Goal: Information Seeking & Learning: Learn about a topic

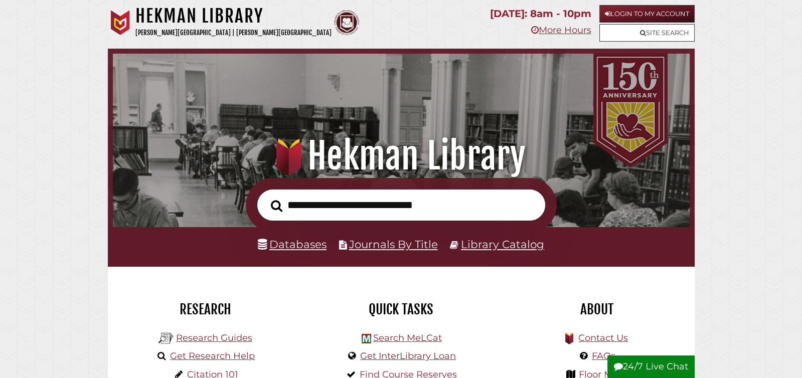
scroll to position [191, 572]
click at [291, 245] on link "Databases" at bounding box center [292, 244] width 69 height 13
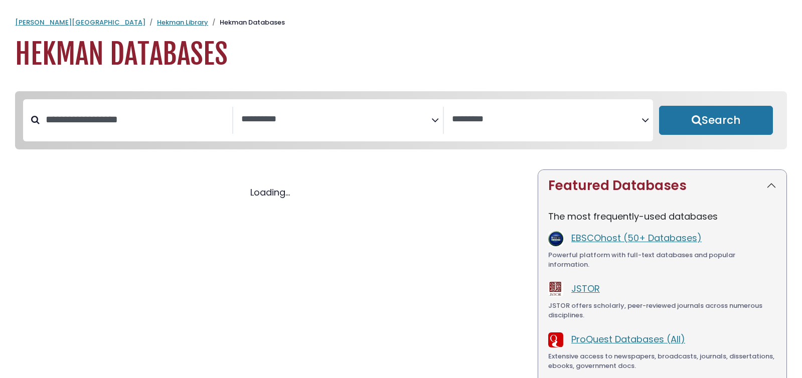
select select "Database Subject Filter"
select select "Database Vendors Filter"
select select "Database Subject Filter"
select select "Database Vendors Filter"
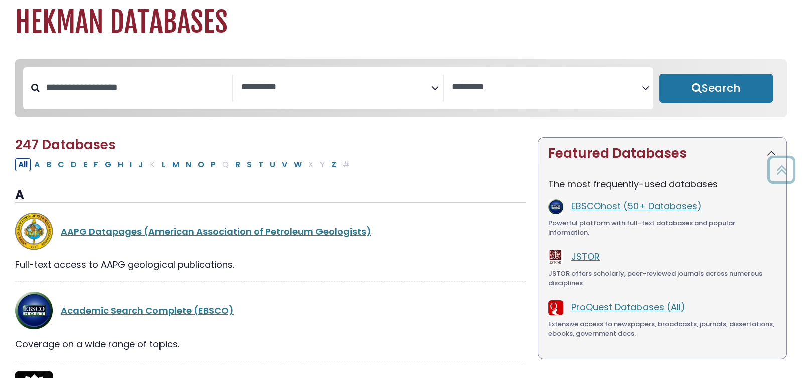
scroll to position [30, 0]
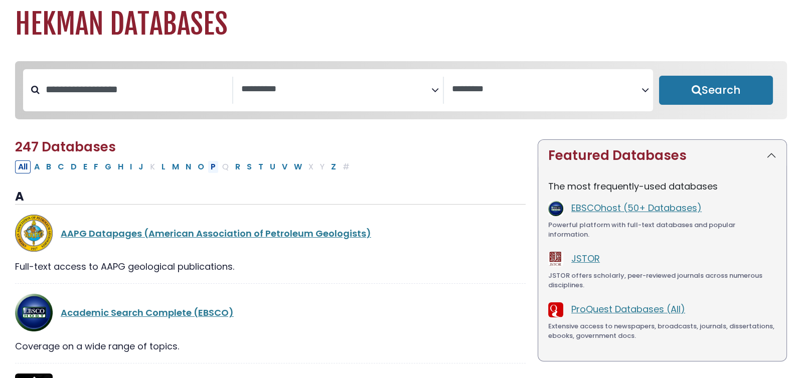
click at [208, 171] on button "P" at bounding box center [213, 166] width 11 height 13
select select "Database Subject Filter"
select select "Database Vendors Filter"
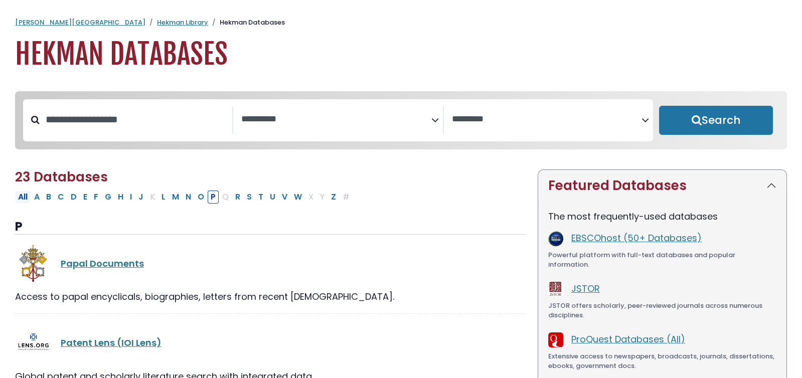
click at [20, 201] on button "All" at bounding box center [23, 197] width 16 height 13
select select "Database Subject Filter"
select select "Database Vendors Filter"
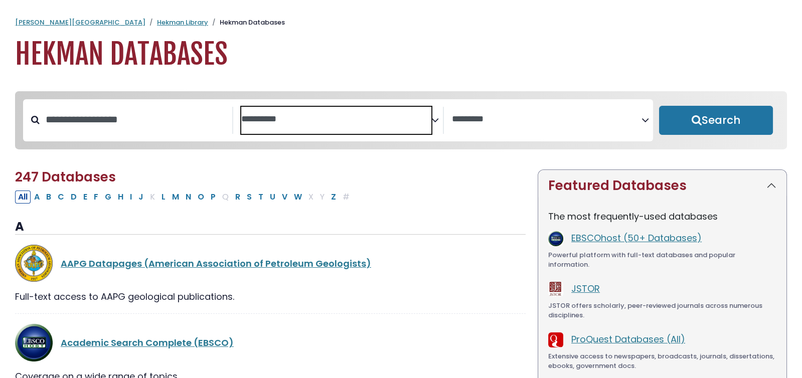
click at [311, 118] on textarea "Search" at bounding box center [336, 119] width 190 height 11
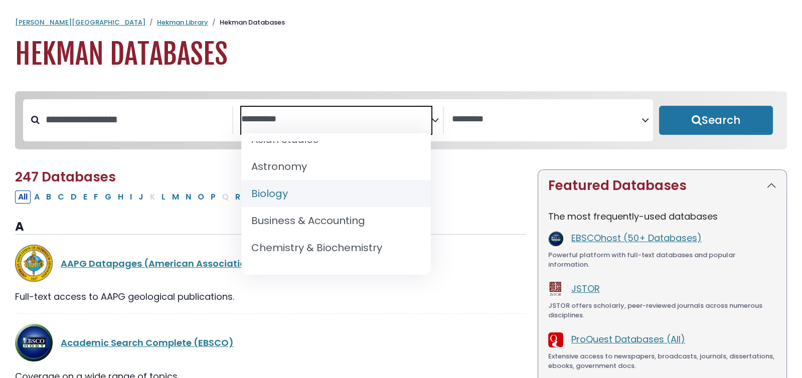
scroll to position [99, 0]
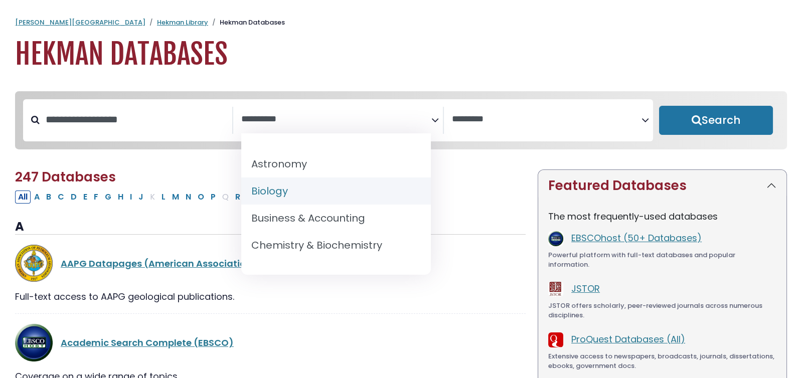
select select "*****"
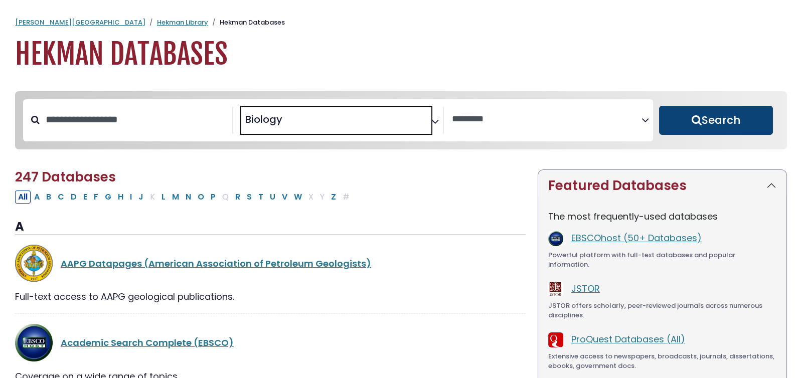
click at [714, 119] on button "Search" at bounding box center [716, 120] width 114 height 29
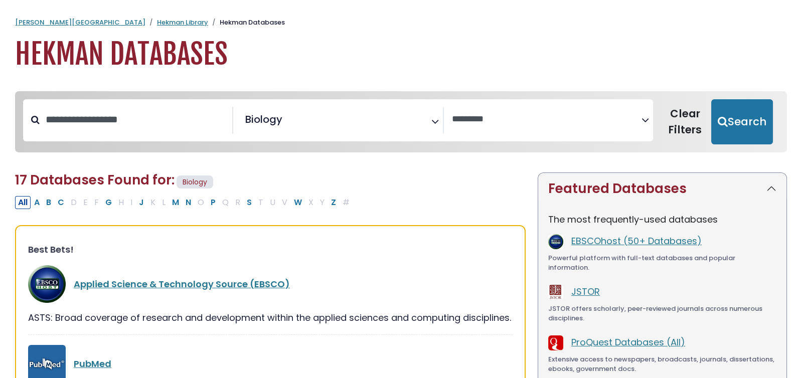
click at [339, 121] on span "× Biology" at bounding box center [336, 120] width 190 height 27
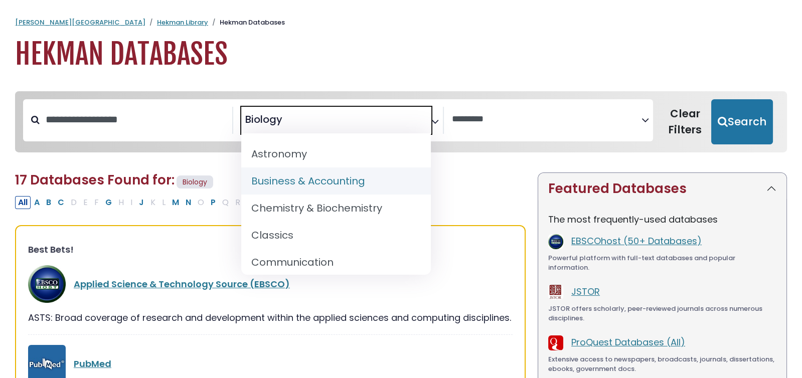
scroll to position [138, 0]
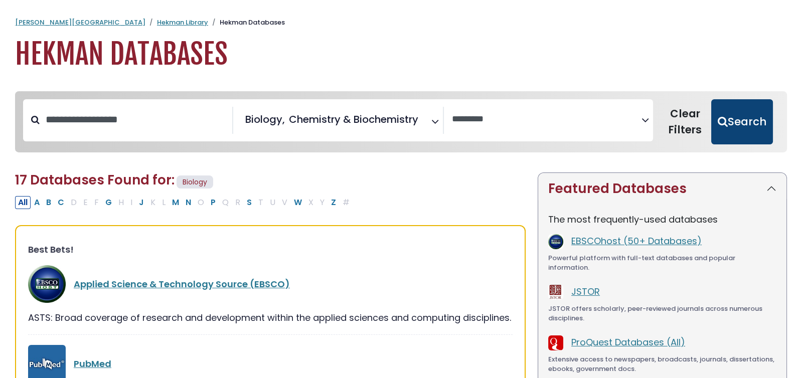
click at [751, 122] on button "Search" at bounding box center [742, 121] width 62 height 45
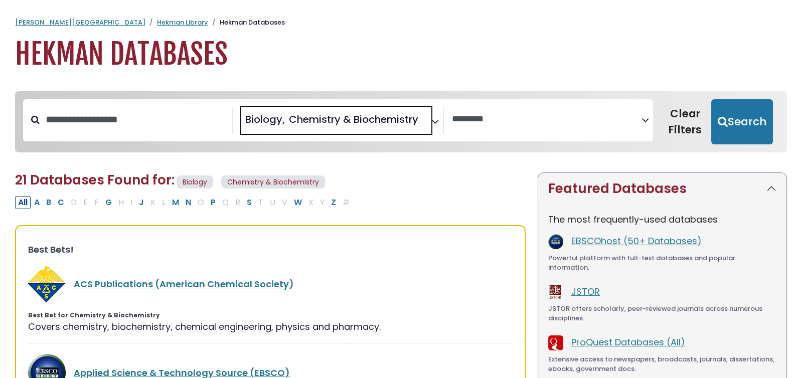
click at [353, 123] on span "Chemistry & Biochemistry" at bounding box center [353, 119] width 129 height 15
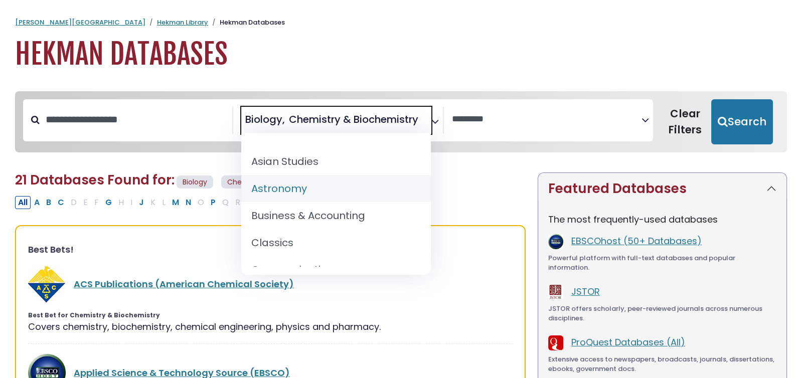
scroll to position [139, 0]
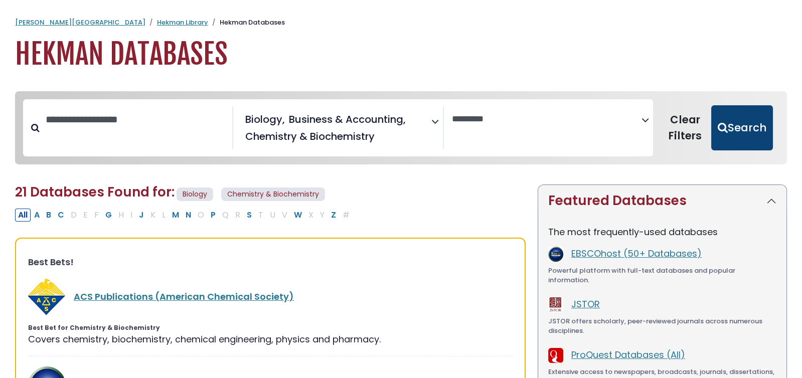
click at [746, 129] on button "Search" at bounding box center [742, 127] width 62 height 45
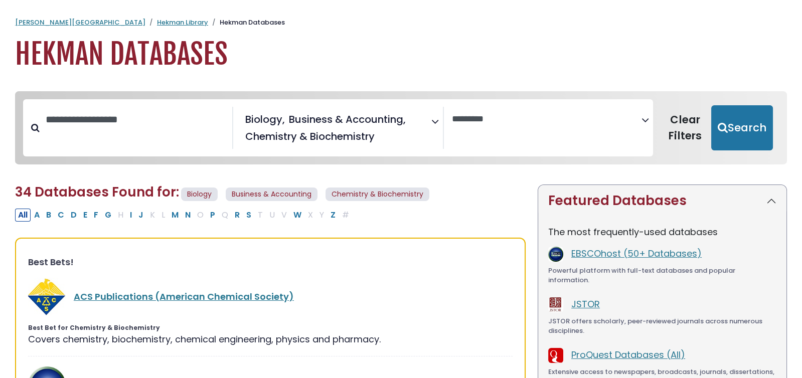
click at [416, 195] on span "Chemistry & Biochemistry" at bounding box center [377, 195] width 104 height 14
click at [424, 191] on span "Chemistry & Biochemistry" at bounding box center [377, 195] width 104 height 14
click at [204, 196] on span "Biology" at bounding box center [199, 195] width 37 height 14
click at [207, 191] on span "Biology" at bounding box center [199, 195] width 37 height 14
click at [23, 215] on button "All" at bounding box center [23, 215] width 16 height 13
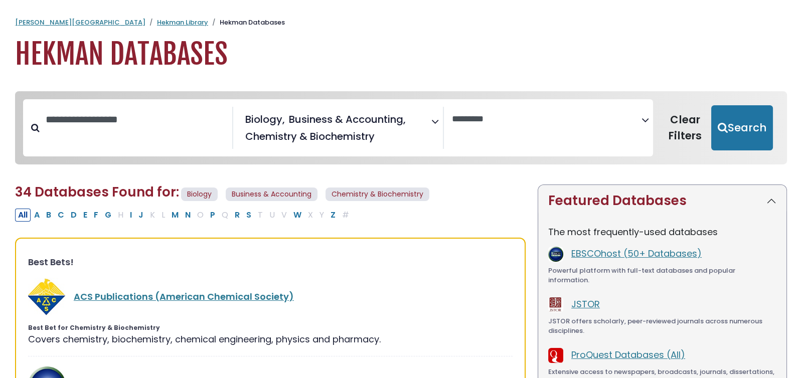
click at [23, 215] on button "All" at bounding box center [23, 215] width 16 height 13
select select "Database Vendors Filter"
click at [695, 123] on button "Clear Filters" at bounding box center [685, 127] width 52 height 45
select select "Database Subject Filter"
select select "Database Vendors Filter"
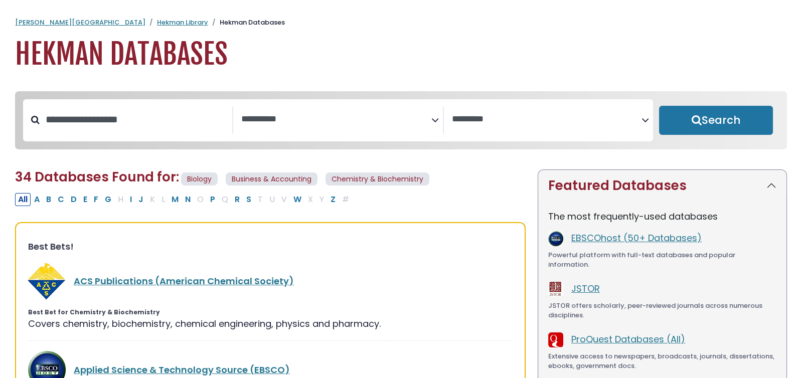
select select "Database Subject Filter"
select select "Database Vendors Filter"
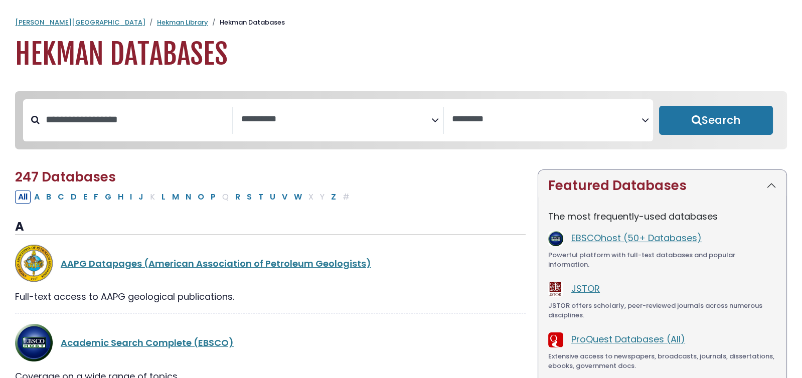
click at [321, 121] on textarea "Search" at bounding box center [336, 119] width 190 height 11
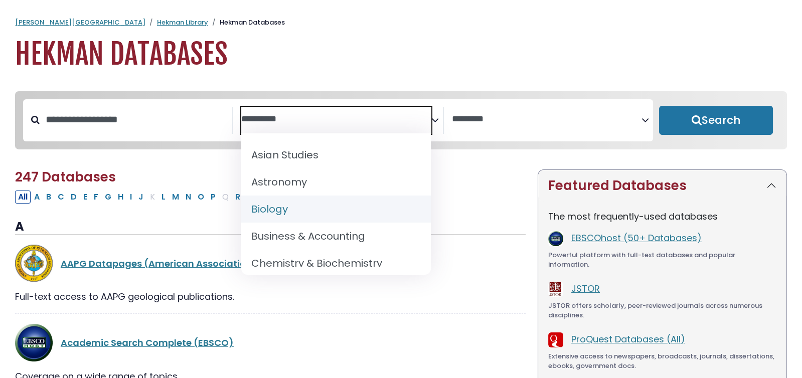
scroll to position [87, 0]
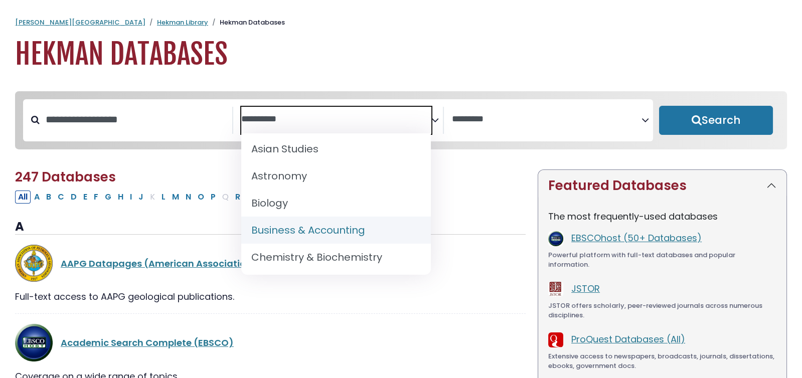
select select "*****"
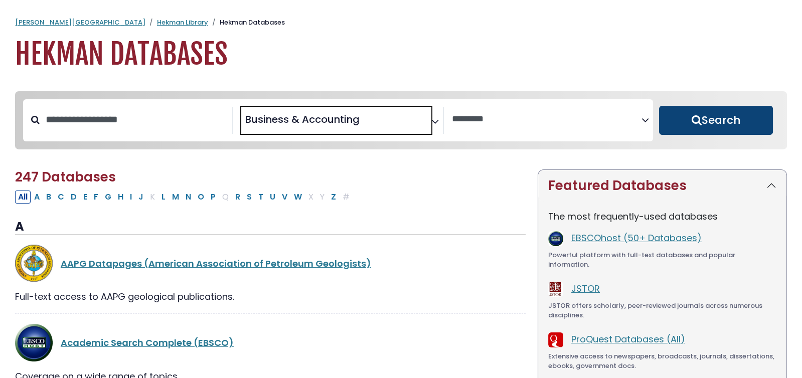
click at [734, 117] on button "Search" at bounding box center [716, 120] width 114 height 29
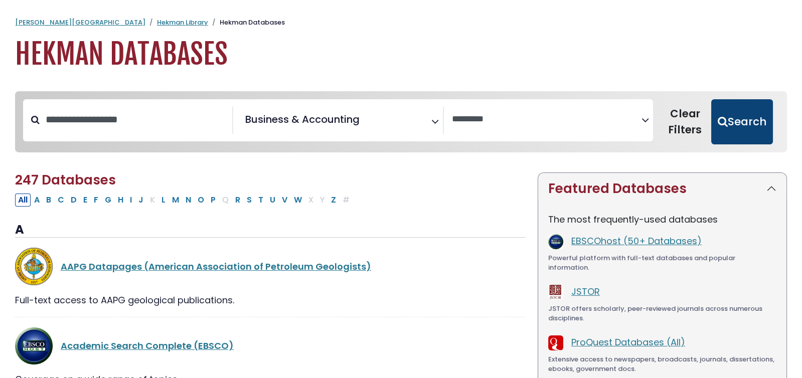
select select "Database Vendors Filter"
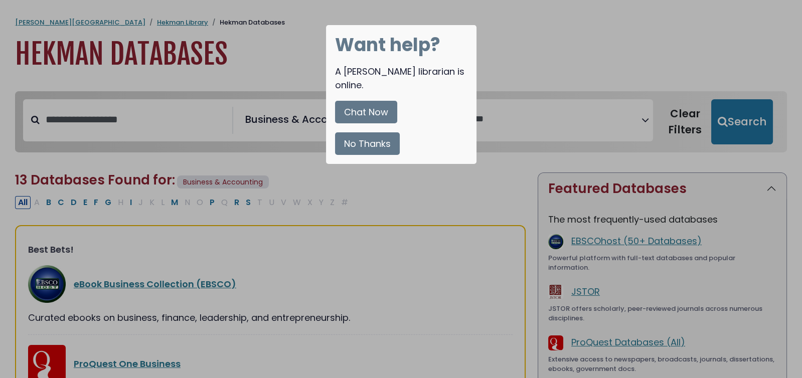
click at [600, 24] on div at bounding box center [401, 189] width 802 height 378
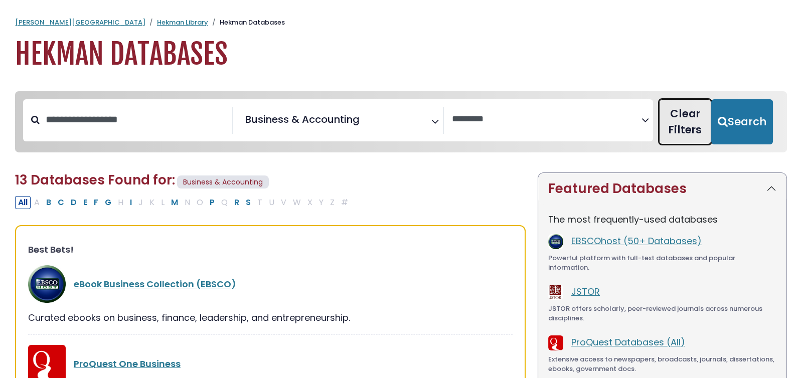
click at [685, 114] on button "Clear Filters" at bounding box center [685, 121] width 52 height 45
select select "Database Subject Filter"
select select "Database Vendors Filter"
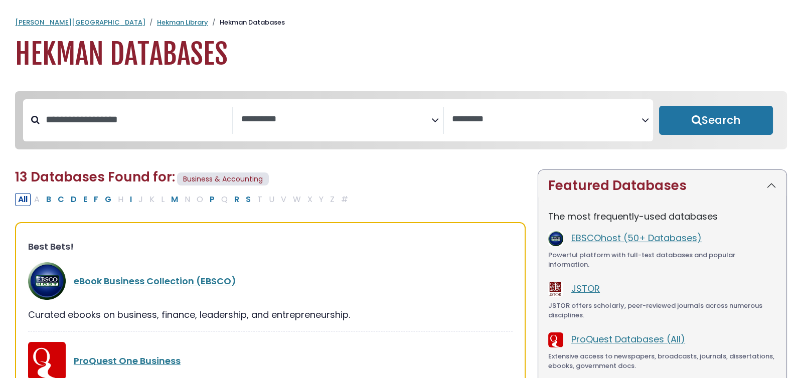
select select "Database Subject Filter"
select select "Database Vendors Filter"
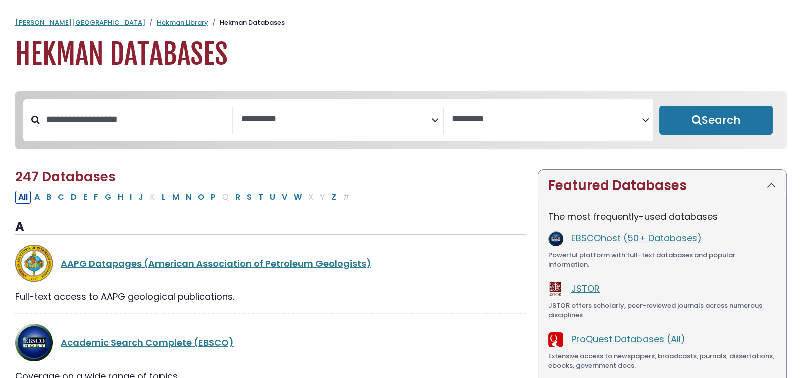
click at [283, 112] on span "Search filters" at bounding box center [336, 118] width 190 height 13
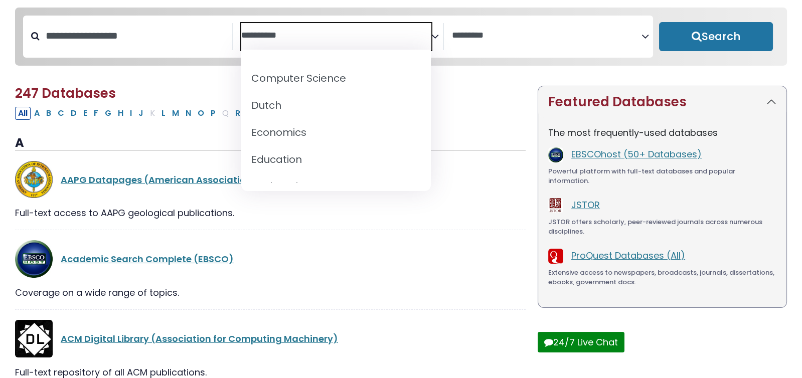
scroll to position [272, 0]
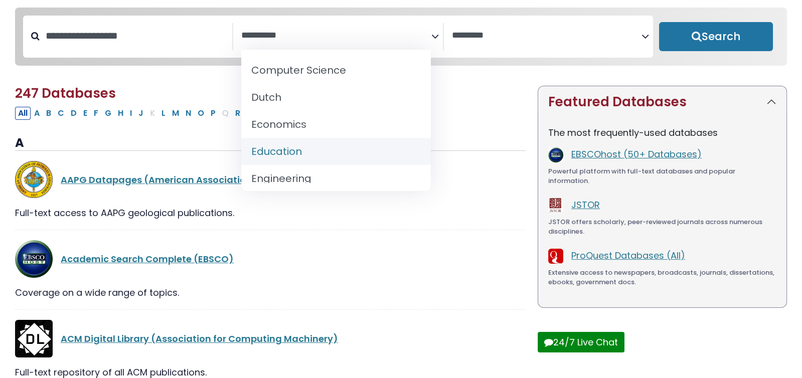
select select "*****"
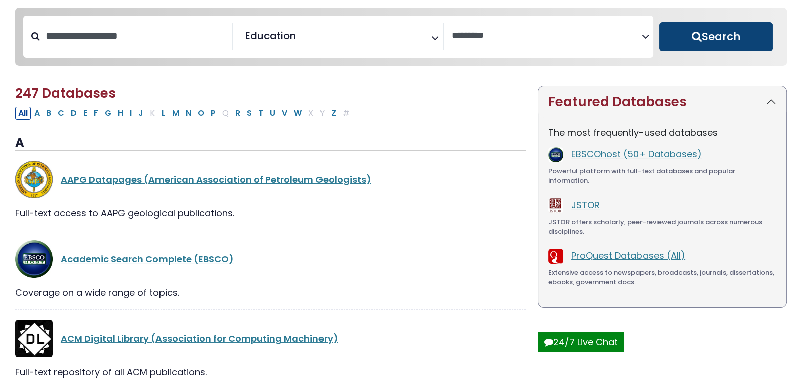
click at [700, 38] on button "Search" at bounding box center [716, 36] width 114 height 29
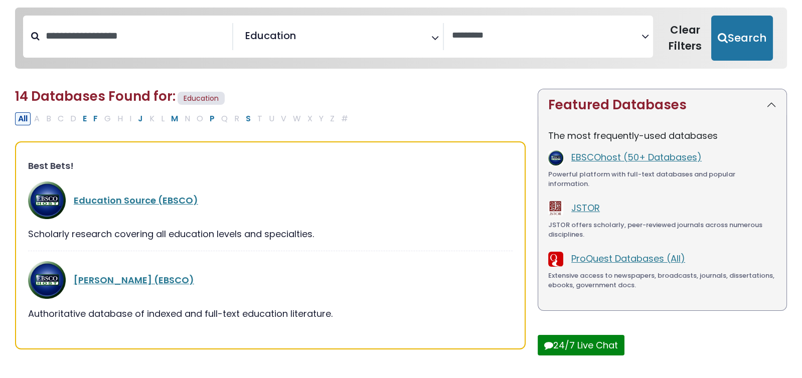
click at [20, 116] on button "All" at bounding box center [23, 118] width 16 height 13
click at [25, 116] on button "All" at bounding box center [23, 118] width 16 height 13
select select "Database Vendors Filter"
click at [693, 35] on button "Clear Filters" at bounding box center [685, 38] width 52 height 45
select select "Database Subject Filter"
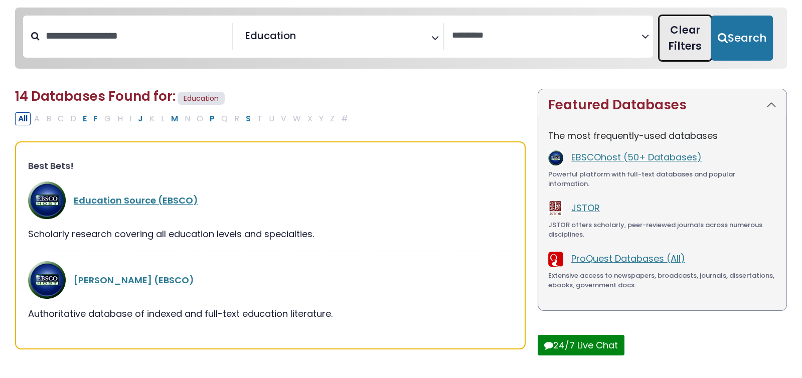
select select "Database Vendors Filter"
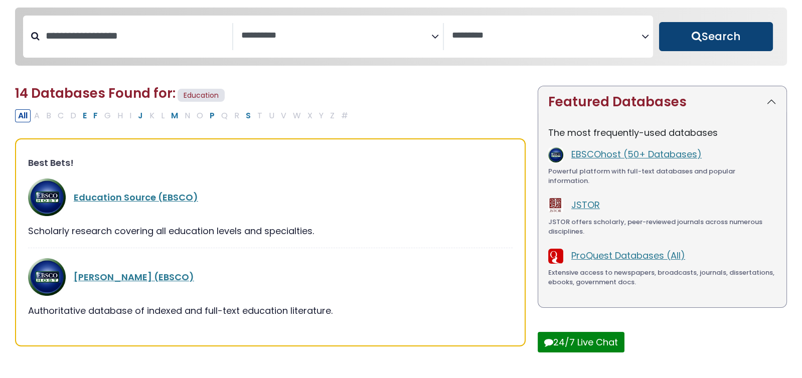
select select "Database Subject Filter"
select select "Database Vendors Filter"
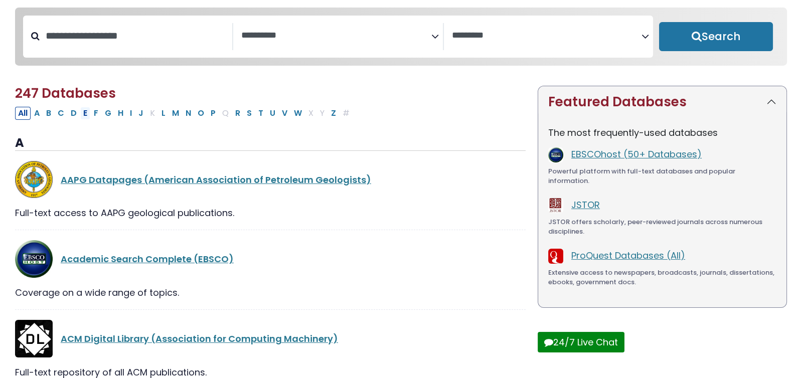
click at [83, 116] on button "E" at bounding box center [85, 113] width 10 height 13
select select "Database Subject Filter"
select select "Database Vendors Filter"
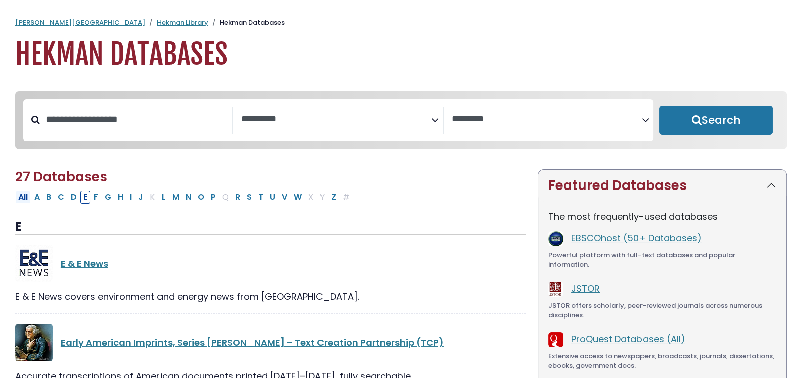
click at [22, 200] on button "All" at bounding box center [23, 197] width 16 height 13
select select "Database Subject Filter"
select select "Database Vendors Filter"
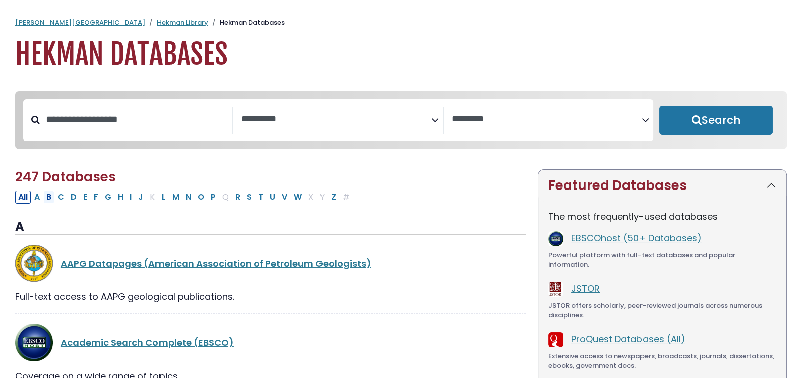
click at [48, 199] on button "B" at bounding box center [48, 197] width 11 height 13
select select "Database Subject Filter"
select select "Database Vendors Filter"
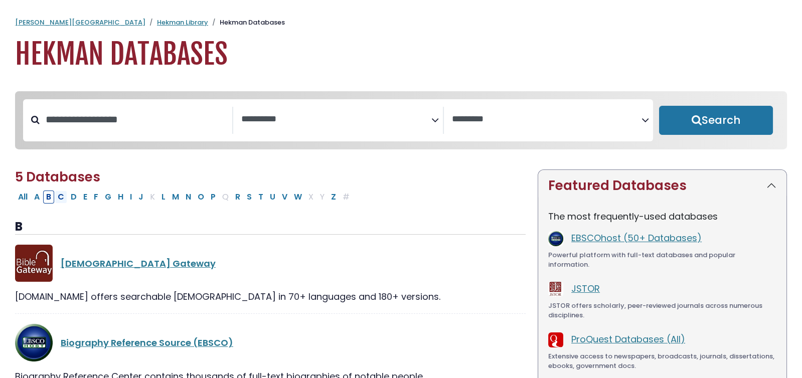
click at [59, 201] on button "C" at bounding box center [61, 197] width 13 height 13
select select "Database Subject Filter"
select select "Database Vendors Filter"
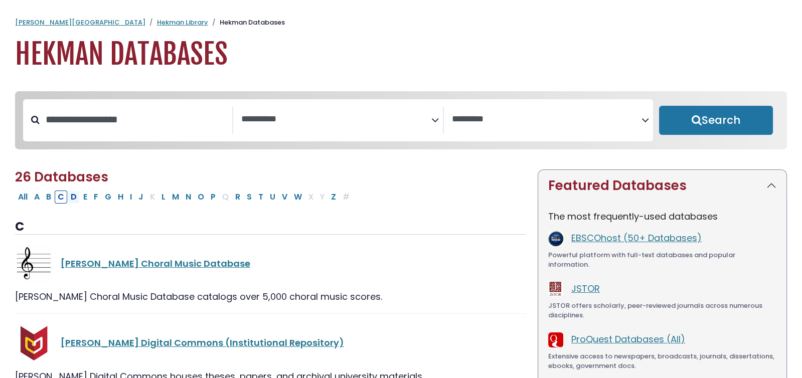
click at [70, 200] on button "D" at bounding box center [74, 197] width 12 height 13
select select "Database Subject Filter"
select select "Database Vendors Filter"
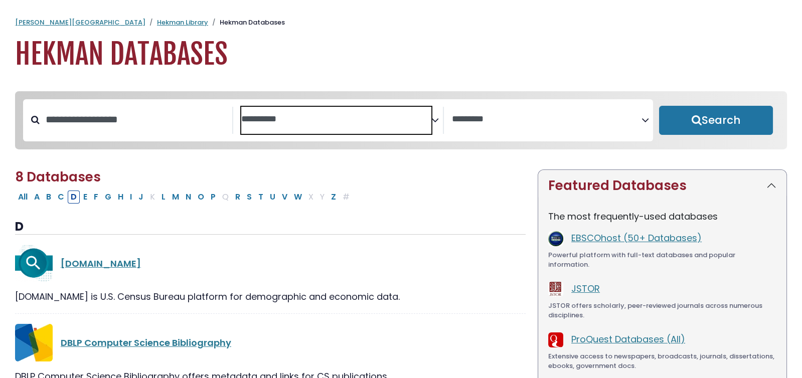
click at [313, 120] on textarea "Search" at bounding box center [336, 119] width 190 height 11
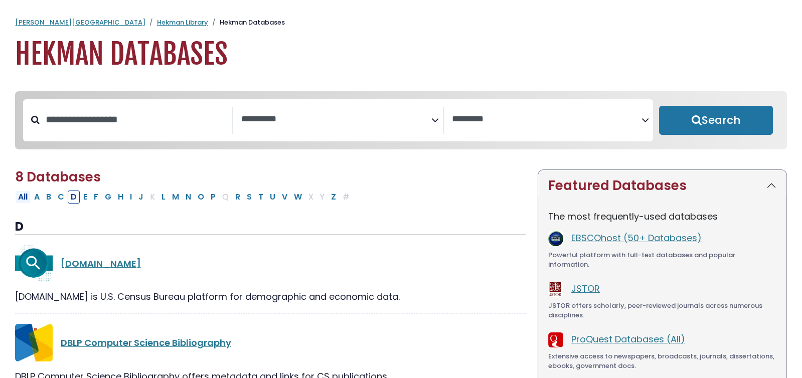
click at [22, 202] on button "All" at bounding box center [23, 197] width 16 height 13
select select "Database Subject Filter"
select select "Database Vendors Filter"
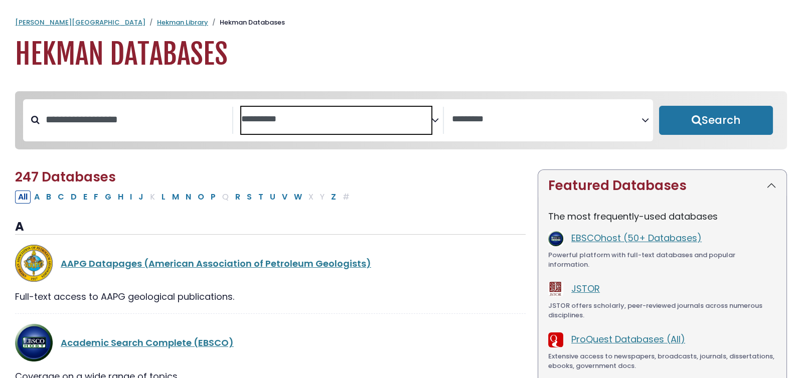
click at [304, 119] on textarea "Search" at bounding box center [336, 119] width 190 height 11
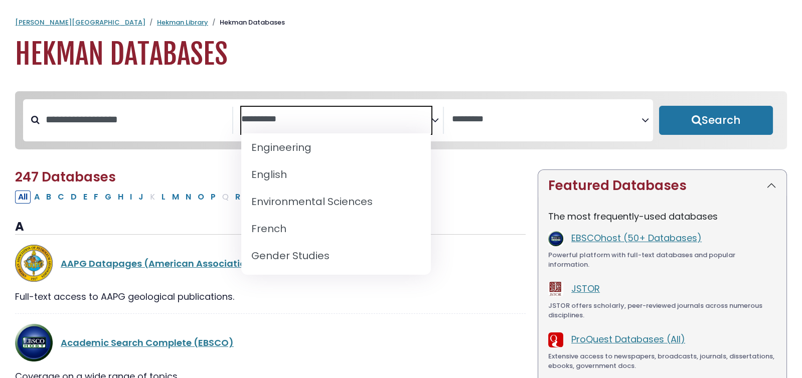
scroll to position [387, 0]
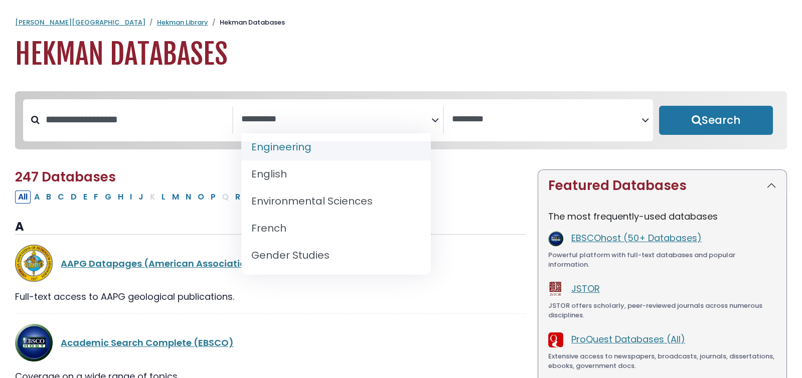
select select "*****"
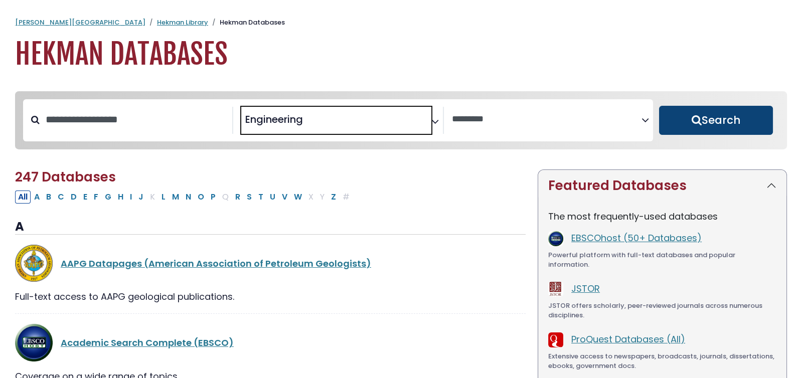
click at [716, 120] on button "Search" at bounding box center [716, 120] width 114 height 29
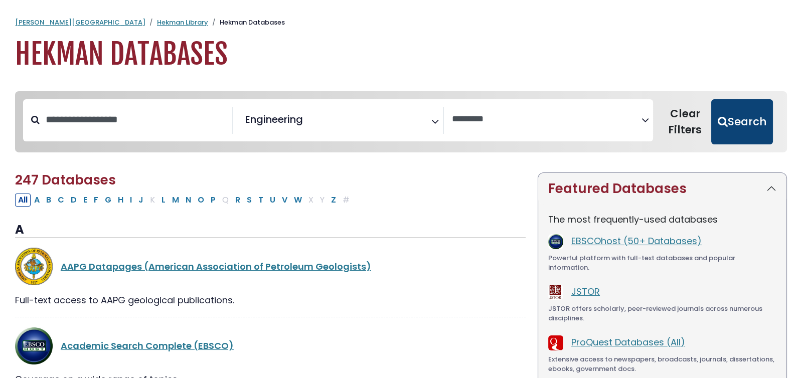
select select "Database Vendors Filter"
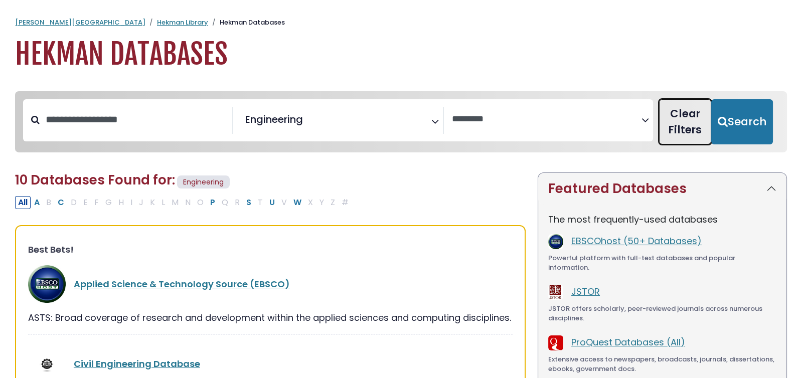
click at [691, 115] on button "Clear Filters" at bounding box center [685, 121] width 52 height 45
select select "Database Subject Filter"
select select "Database Vendors Filter"
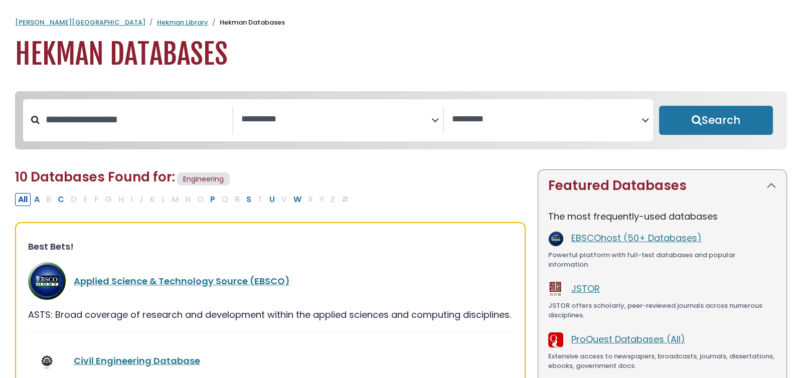
select select "Database Subject Filter"
select select "Database Vendors Filter"
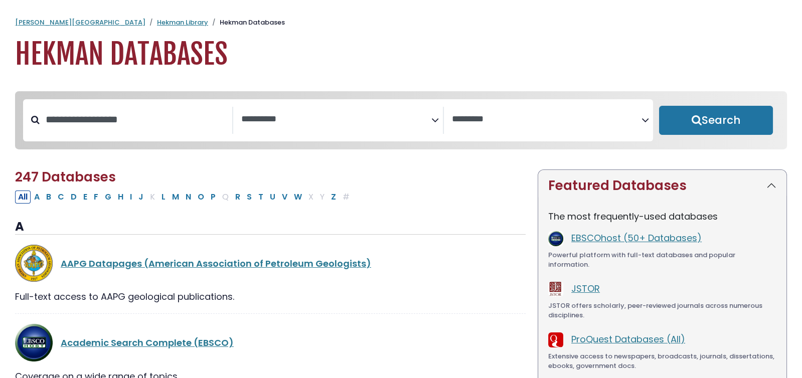
click at [433, 118] on icon "Search filters" at bounding box center [435, 118] width 8 height 15
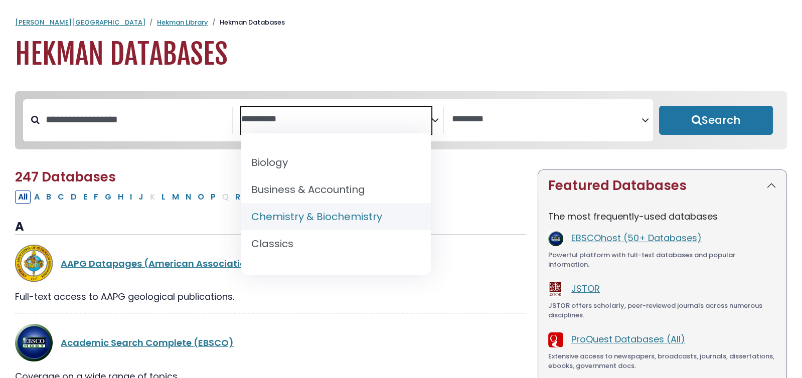
scroll to position [130, 0]
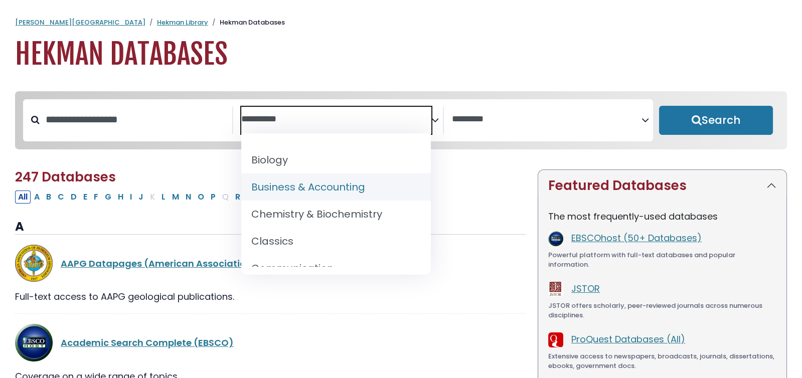
select select "*****"
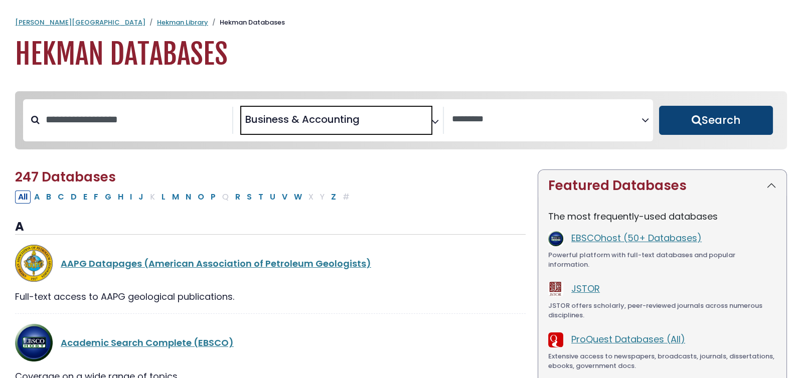
click at [689, 123] on button "Search" at bounding box center [716, 120] width 114 height 29
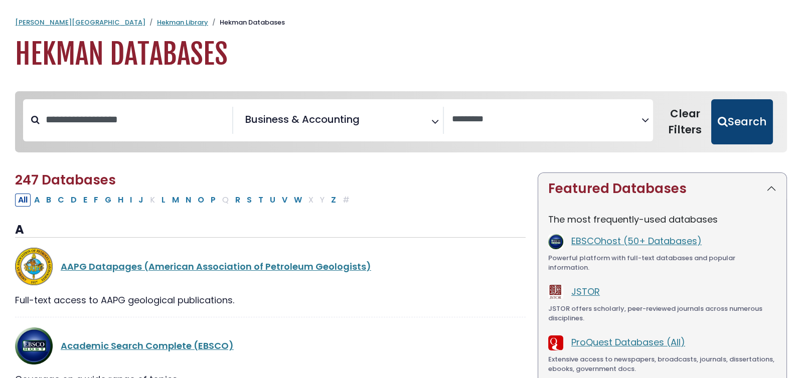
select select "Database Vendors Filter"
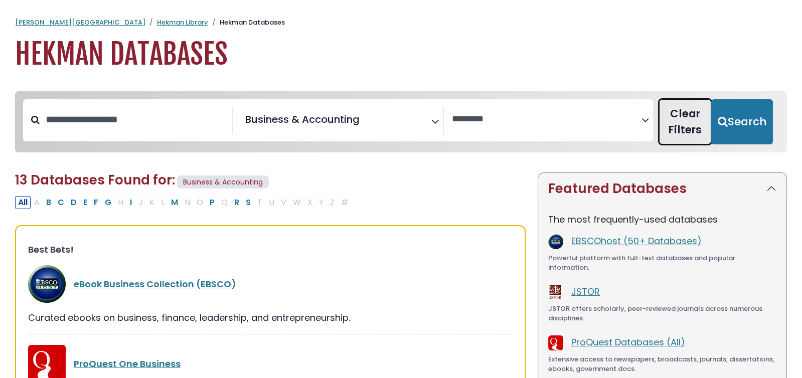
click at [693, 113] on button "Clear Filters" at bounding box center [685, 121] width 52 height 45
select select "Database Subject Filter"
select select "Database Vendors Filter"
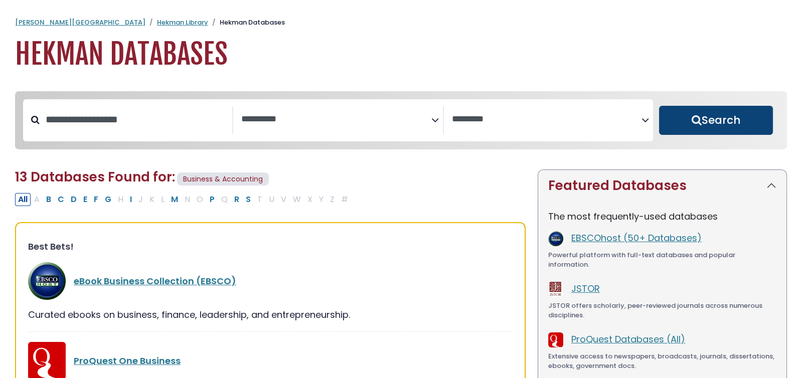
select select "Database Subject Filter"
select select "Database Vendors Filter"
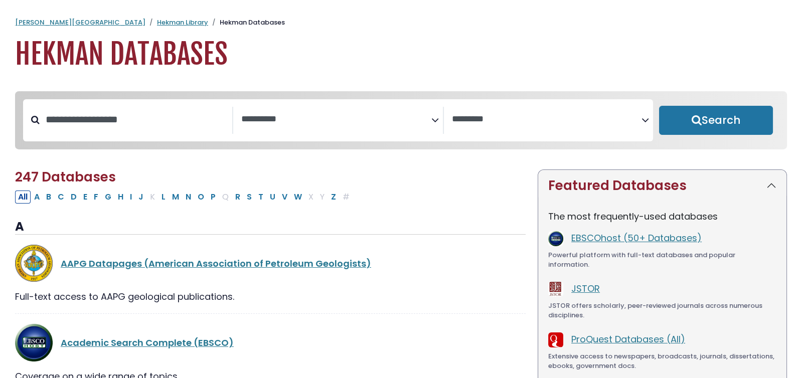
click at [434, 120] on icon "Search filters" at bounding box center [435, 118] width 8 height 15
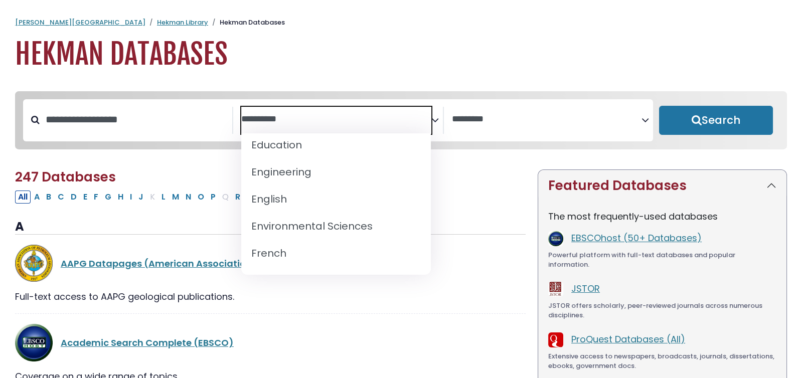
scroll to position [370, 0]
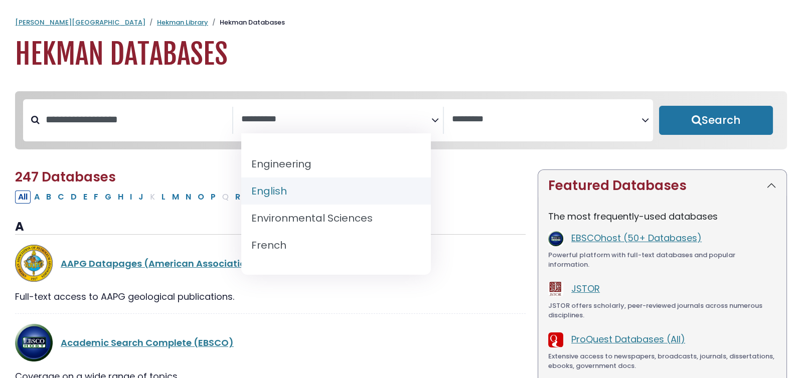
select select "*****"
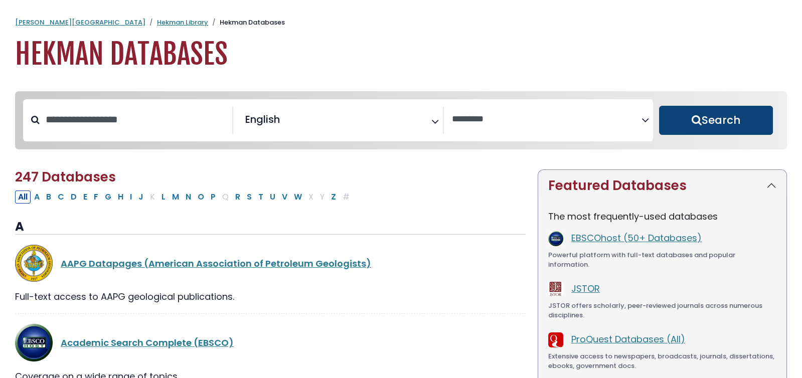
click at [680, 122] on button "Search" at bounding box center [716, 120] width 114 height 29
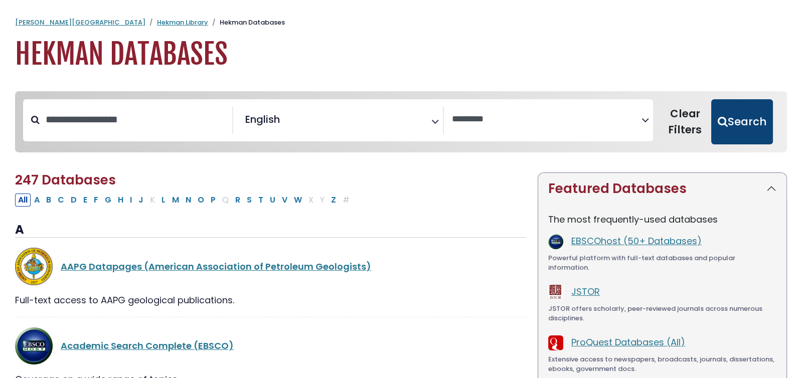
select select "Database Vendors Filter"
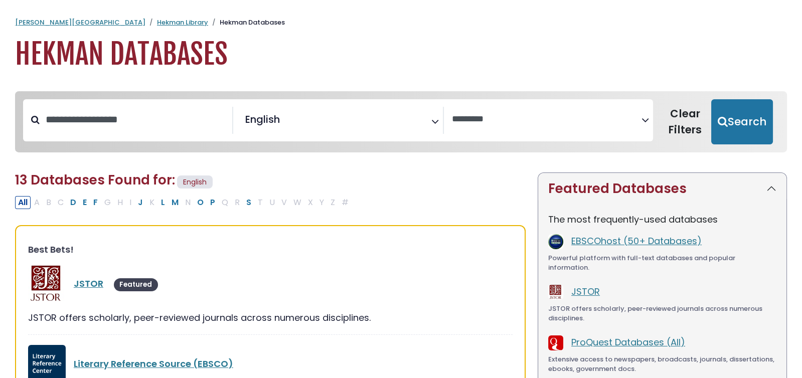
click at [432, 119] on icon "Search filters" at bounding box center [435, 119] width 8 height 15
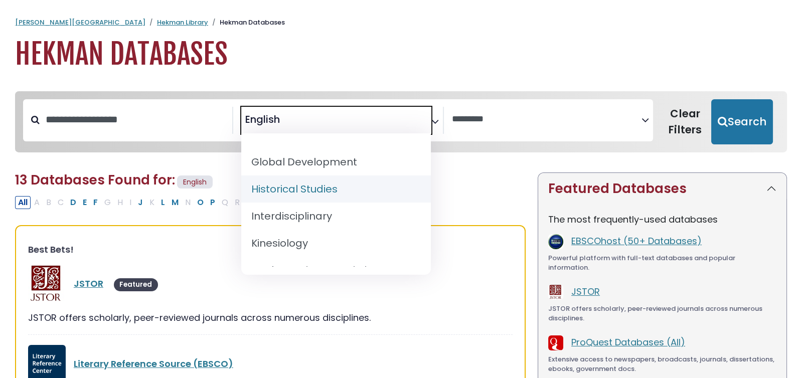
scroll to position [637, 0]
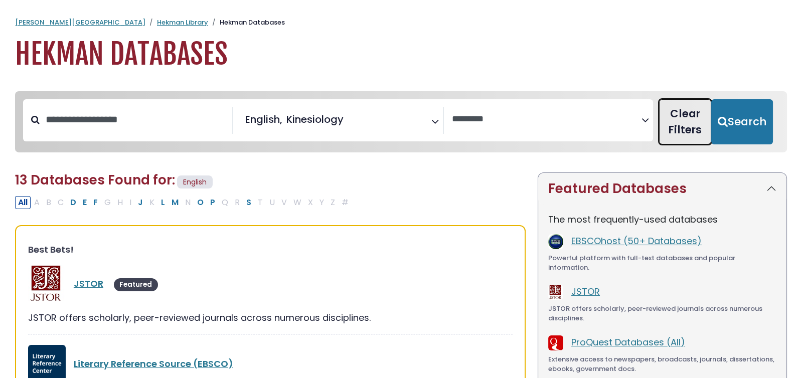
click at [685, 118] on button "Clear Filters" at bounding box center [685, 121] width 52 height 45
select select "Database Subject Filter"
select select "Database Vendors Filter"
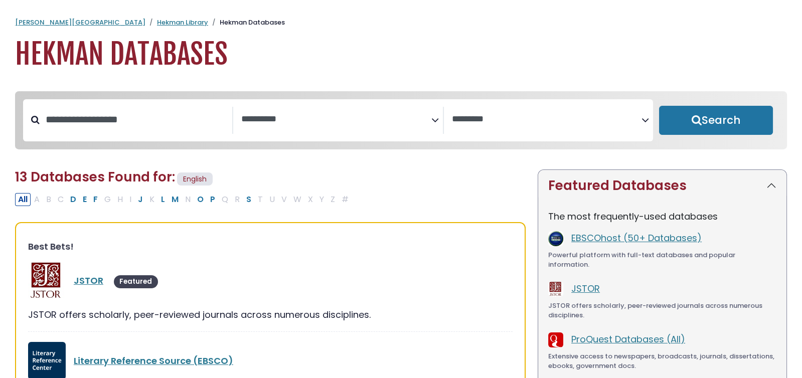
select select "Database Subject Filter"
select select "Database Vendors Filter"
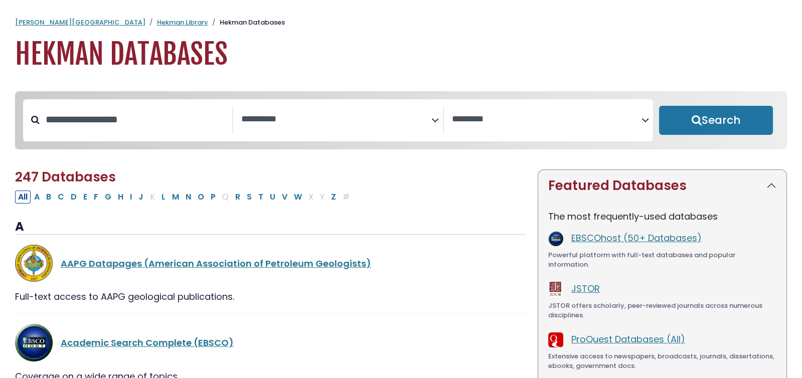
click at [432, 121] on icon "Search filters" at bounding box center [435, 118] width 8 height 15
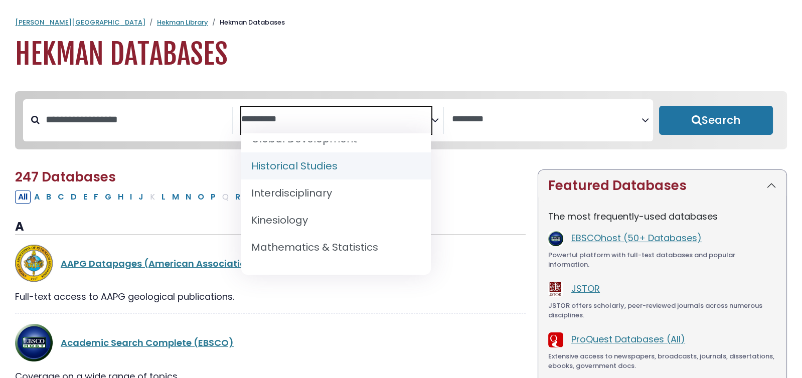
scroll to position [639, 0]
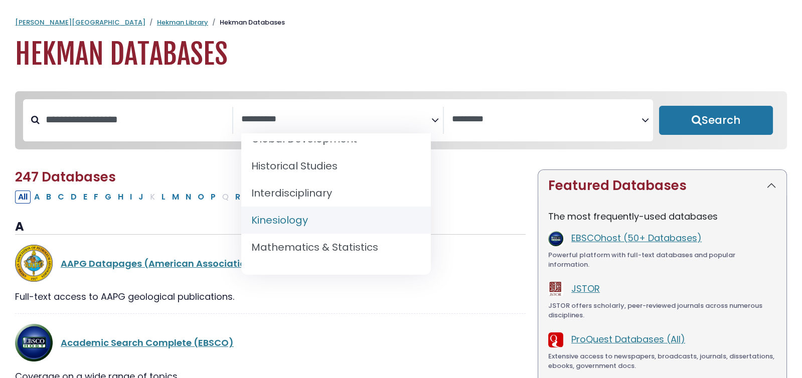
select select "*****"
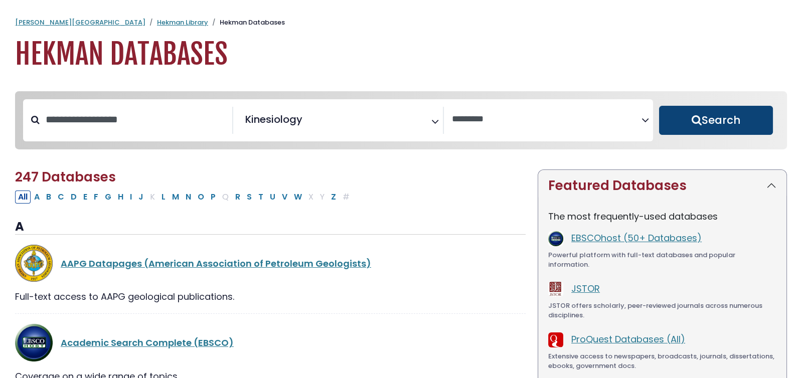
click at [693, 128] on button "Search" at bounding box center [716, 120] width 114 height 29
select select "Database Vendors Filter"
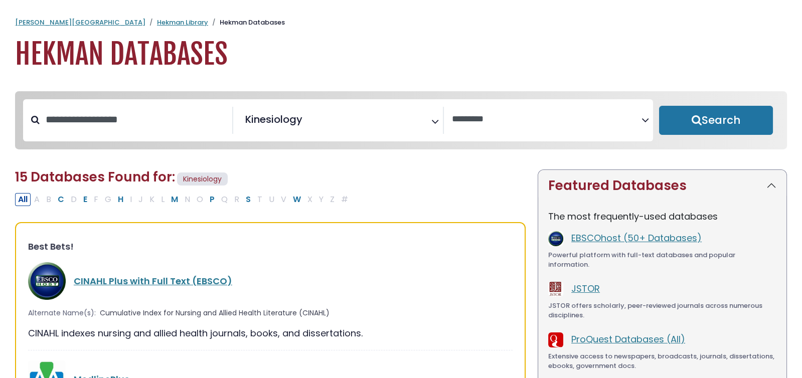
select select "Database Subject Filter"
select select "Database Vendors Filter"
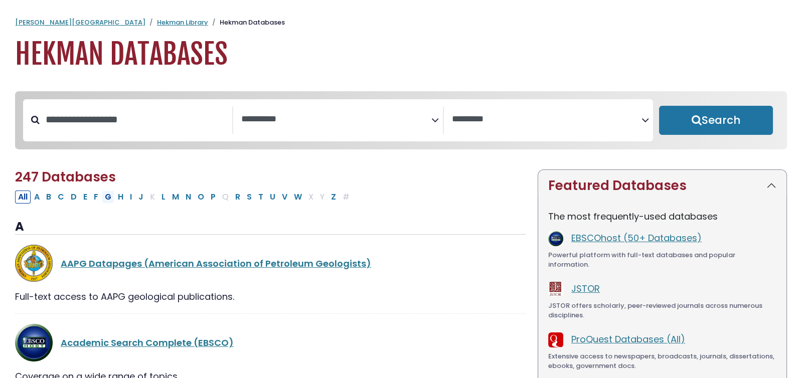
click at [103, 203] on button "G" at bounding box center [108, 197] width 13 height 13
select select "Database Subject Filter"
select select "Database Vendors Filter"
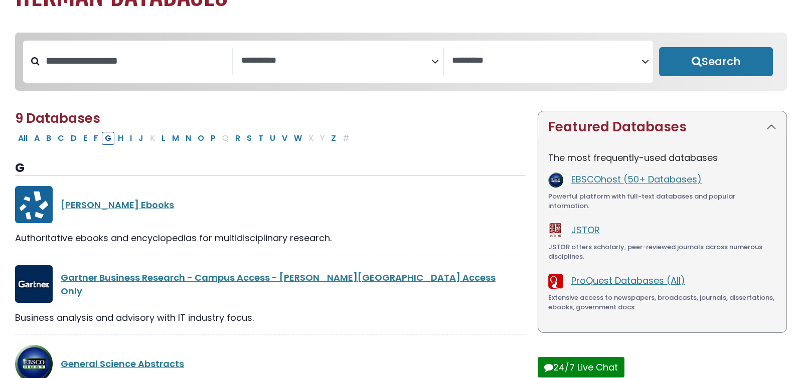
scroll to position [63, 0]
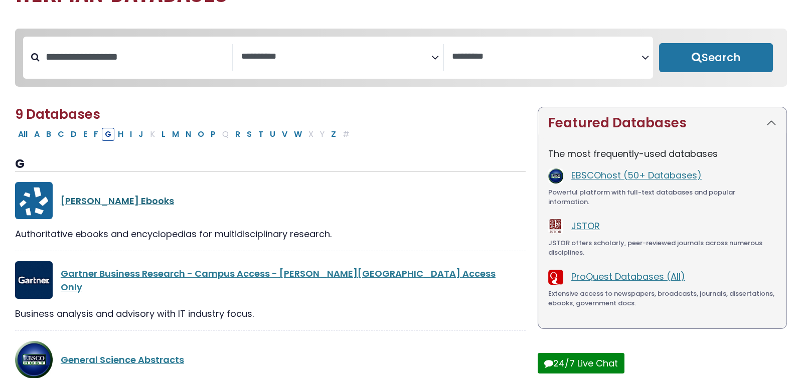
click at [96, 202] on link "Gale Ebooks" at bounding box center [117, 201] width 113 height 13
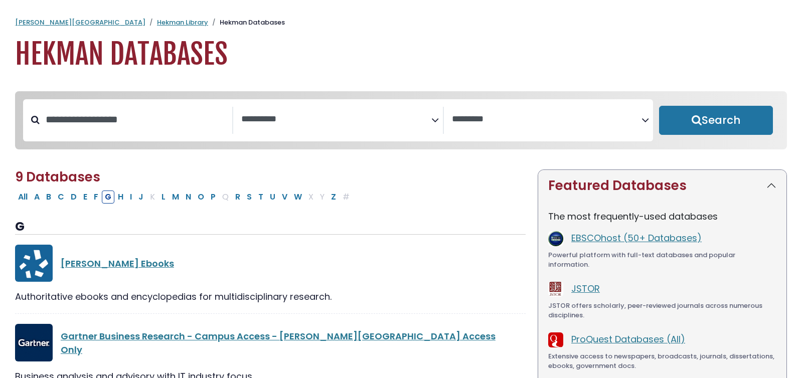
select select "Database Subject Filter"
select select "Database Vendors Filter"
click at [208, 201] on button "P" at bounding box center [213, 197] width 11 height 13
select select "Database Subject Filter"
select select "Database Vendors Filter"
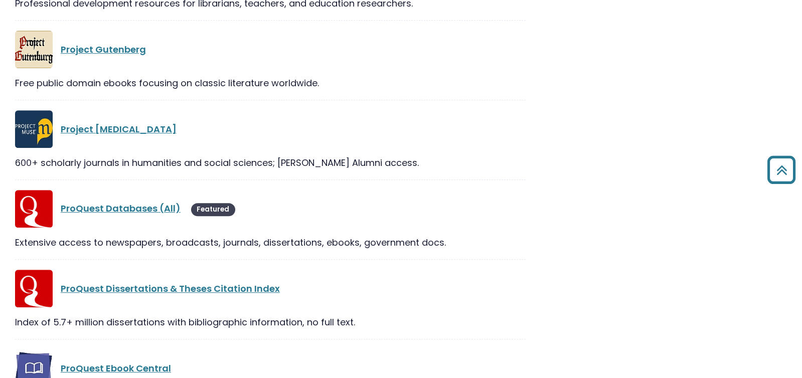
scroll to position [1110, 0]
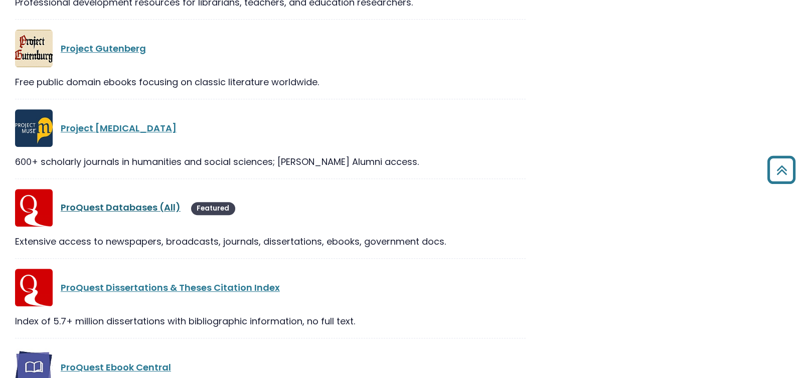
click at [133, 207] on link "ProQuest Databases (All)" at bounding box center [121, 207] width 120 height 13
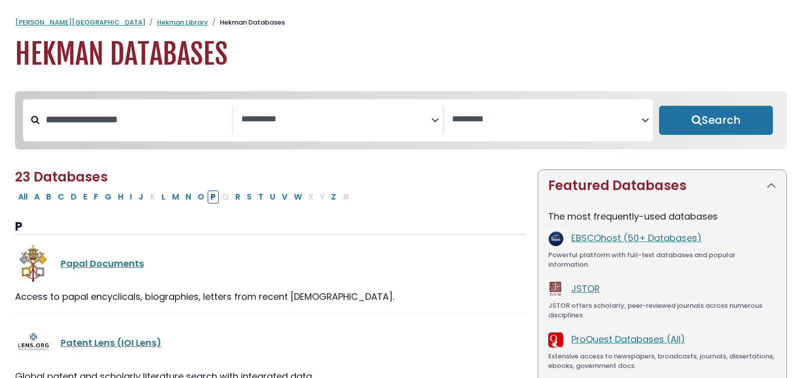
select select "Database Subject Filter"
select select "Database Vendors Filter"
click at [38, 200] on button "A" at bounding box center [37, 197] width 12 height 13
select select "Database Subject Filter"
select select "Database Vendors Filter"
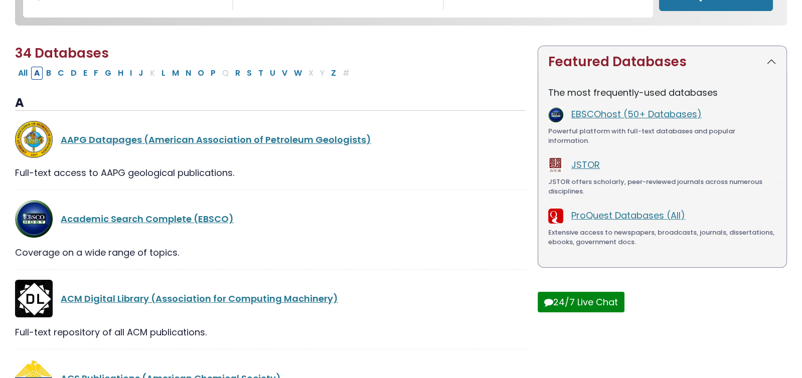
scroll to position [134, 0]
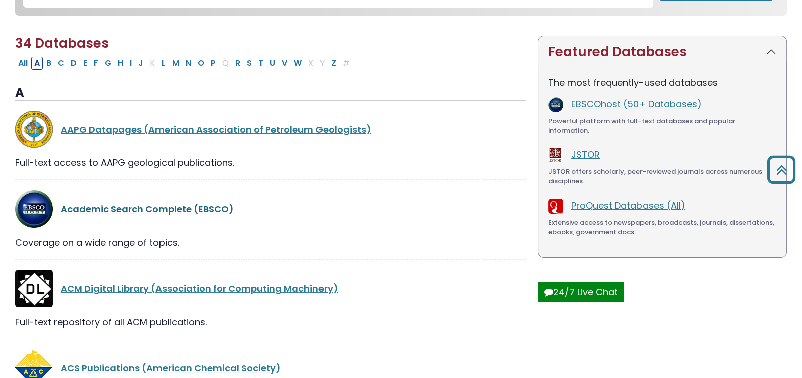
click at [175, 208] on link "Academic Search Complete (EBSCO)" at bounding box center [147, 209] width 173 height 13
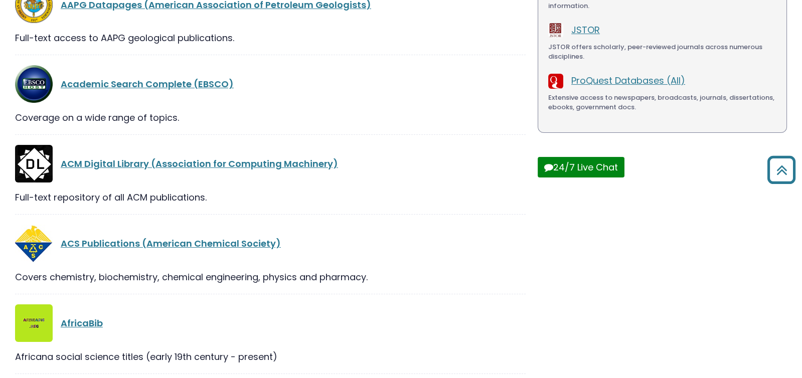
scroll to position [0, 0]
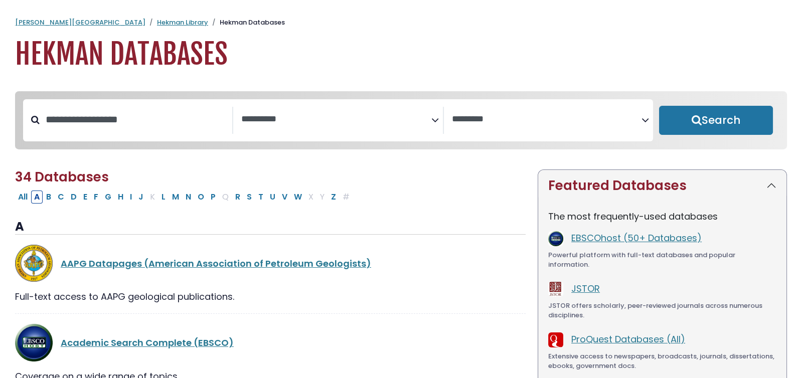
click at [436, 117] on icon "Search filters" at bounding box center [435, 118] width 8 height 15
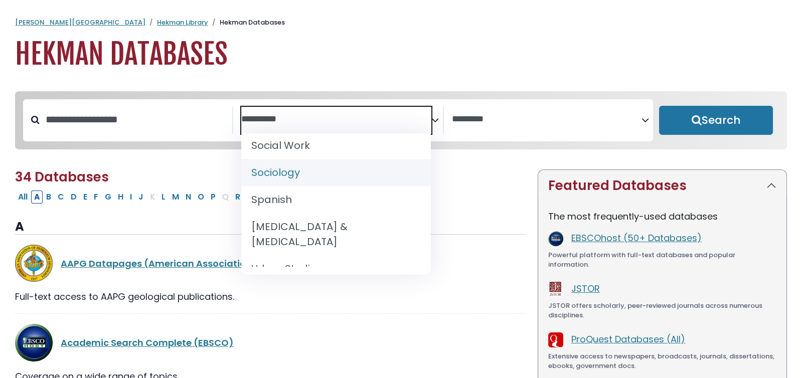
scroll to position [1011, 0]
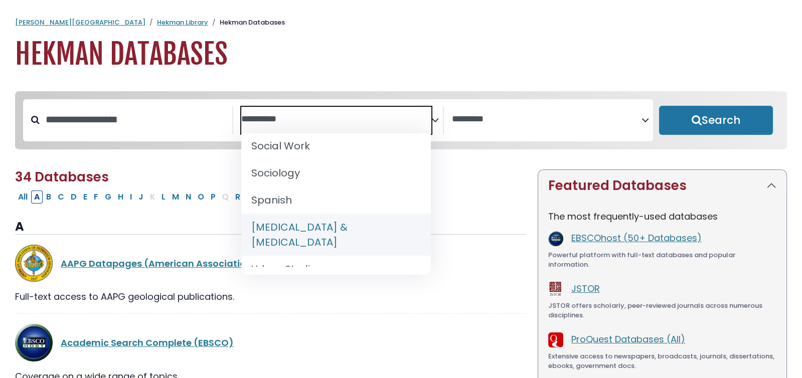
select select "*****"
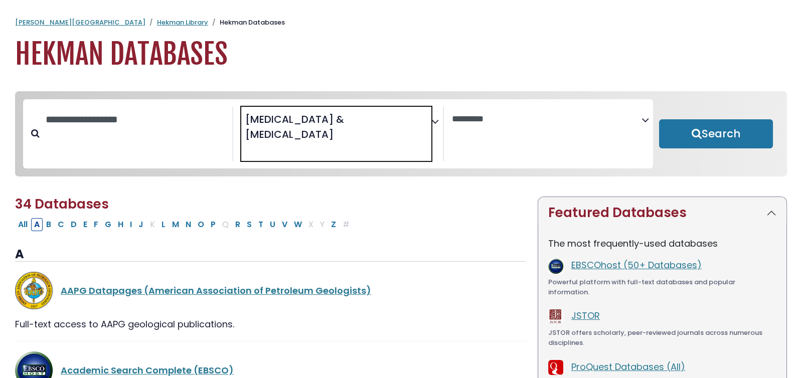
scroll to position [499, 0]
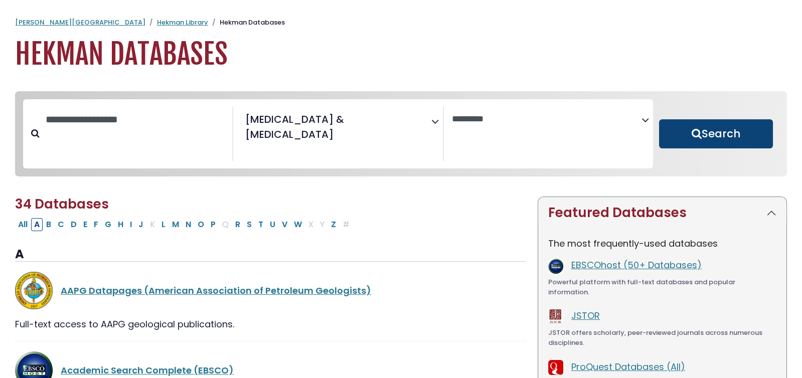
click at [680, 121] on button "Search" at bounding box center [716, 133] width 114 height 29
select select "Database Vendors Filter"
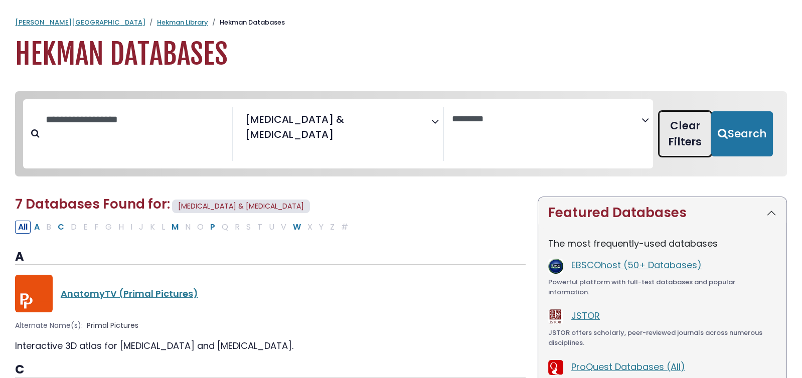
click at [690, 114] on button "Clear Filters" at bounding box center [685, 133] width 52 height 45
select select "Database Subject Filter"
select select "Database Vendors Filter"
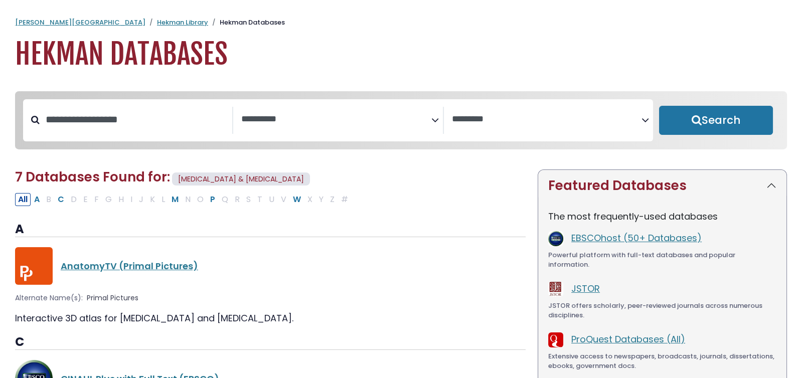
select select "Database Subject Filter"
select select "Database Vendors Filter"
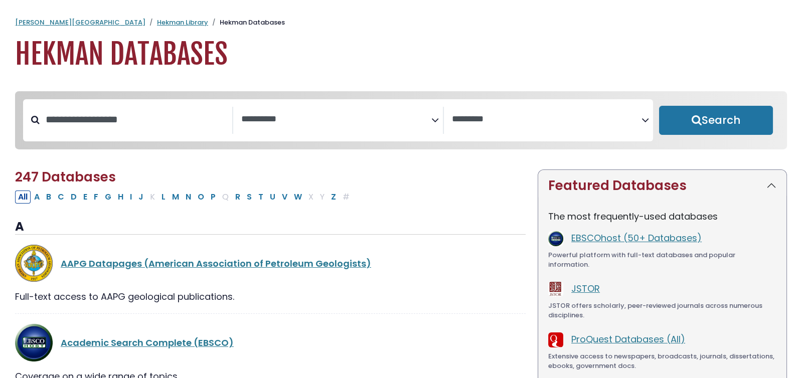
click at [432, 117] on icon "Search filters" at bounding box center [435, 118] width 8 height 15
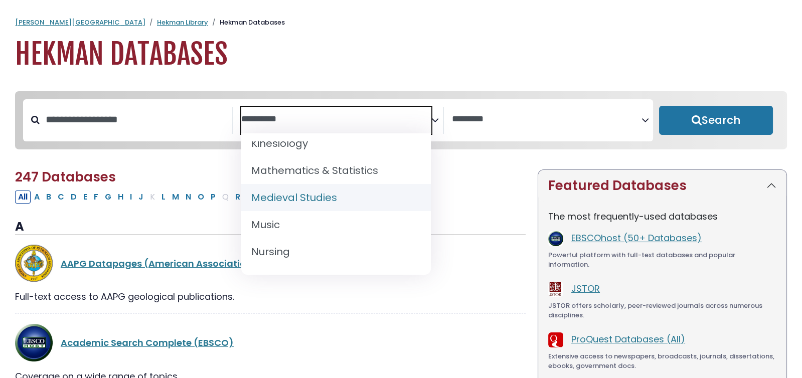
scroll to position [718, 0]
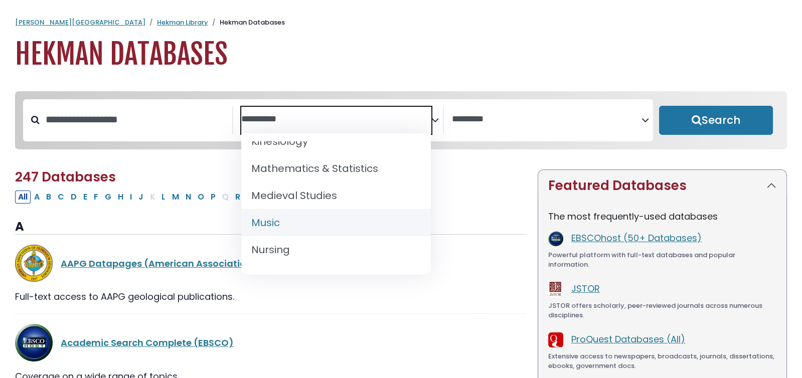
select select "*****"
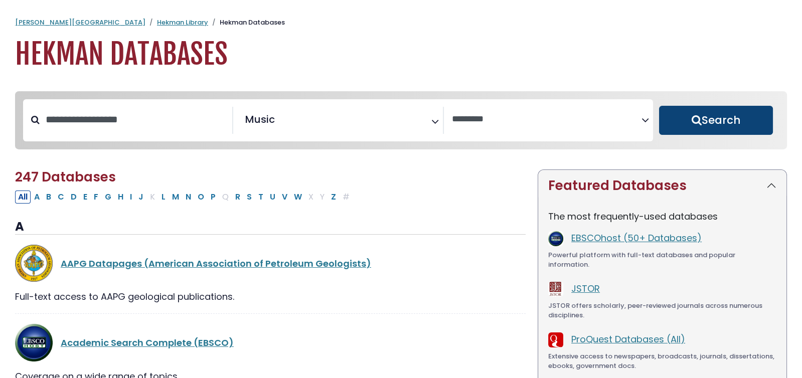
click at [719, 113] on button "Search" at bounding box center [716, 120] width 114 height 29
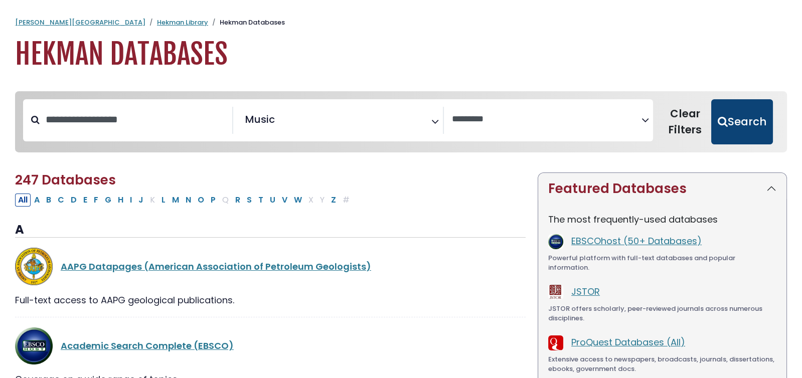
select select "Database Vendors Filter"
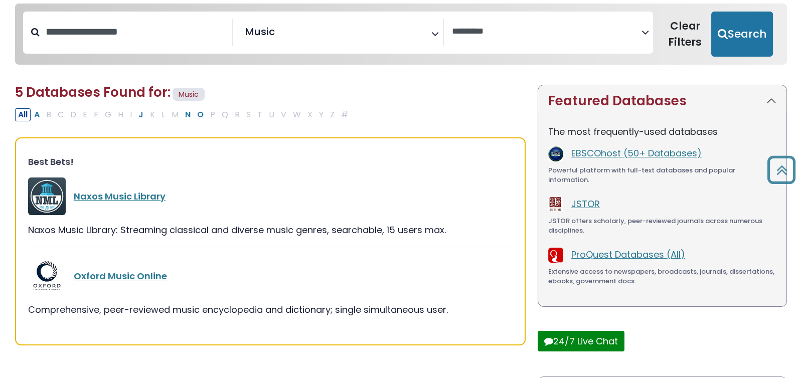
scroll to position [86, 0]
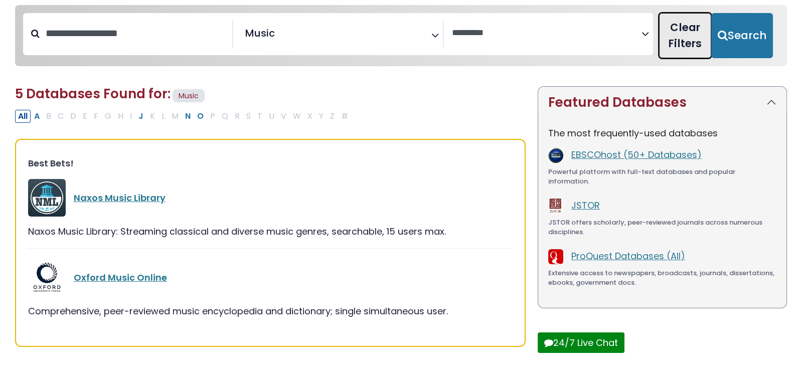
click at [688, 36] on button "Clear Filters" at bounding box center [685, 35] width 52 height 45
select select "Database Subject Filter"
select select "Database Vendors Filter"
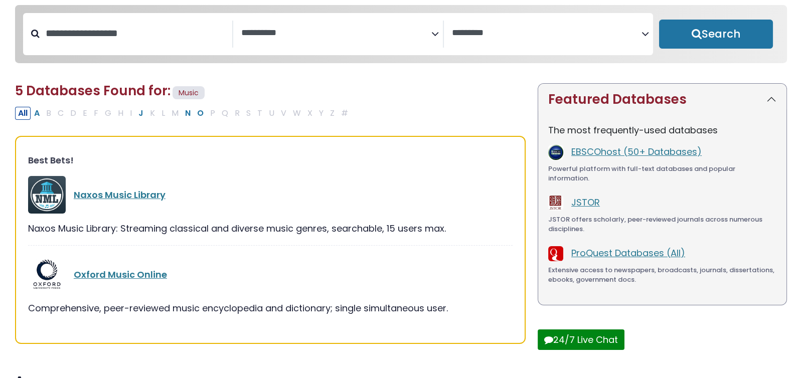
select select "Database Subject Filter"
select select "Database Vendors Filter"
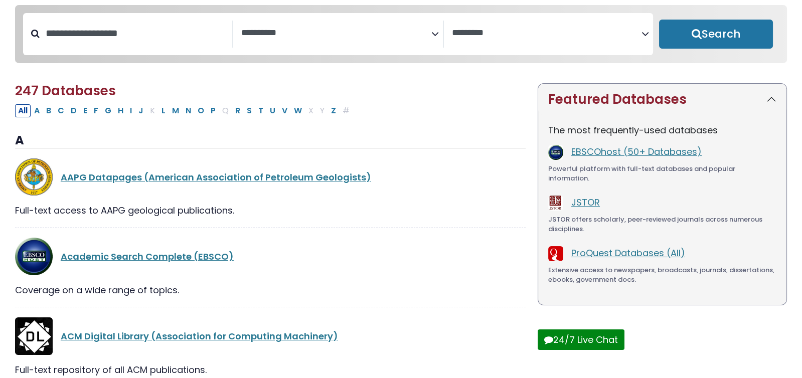
scroll to position [499, 0]
click at [286, 31] on textarea "Search" at bounding box center [336, 33] width 190 height 11
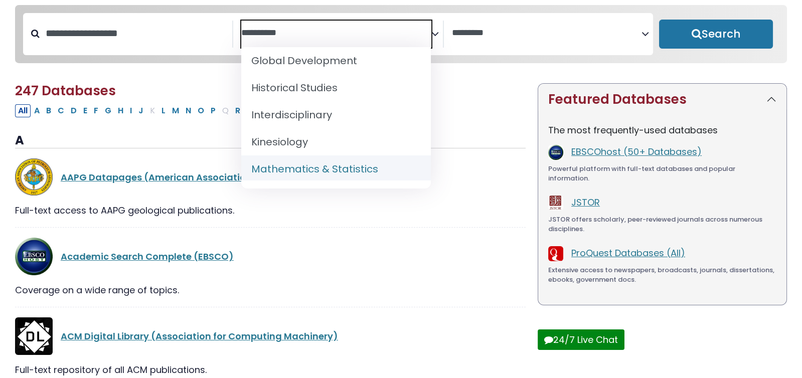
scroll to position [626, 0]
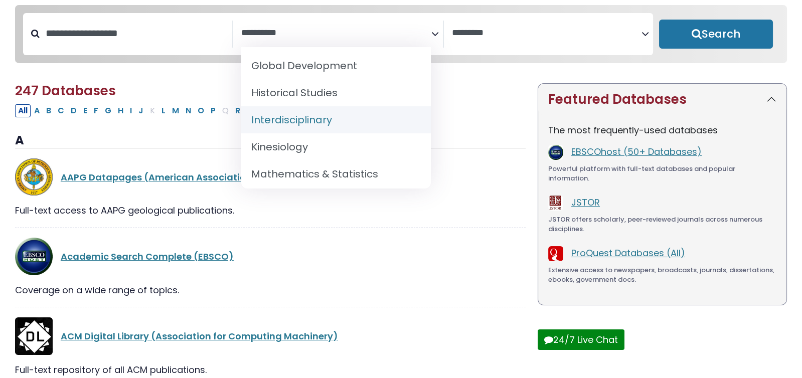
select select "*****"
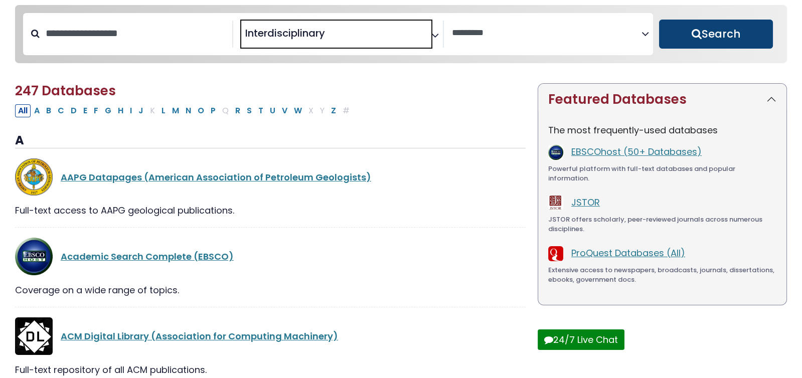
click at [704, 30] on button "Search" at bounding box center [716, 34] width 114 height 29
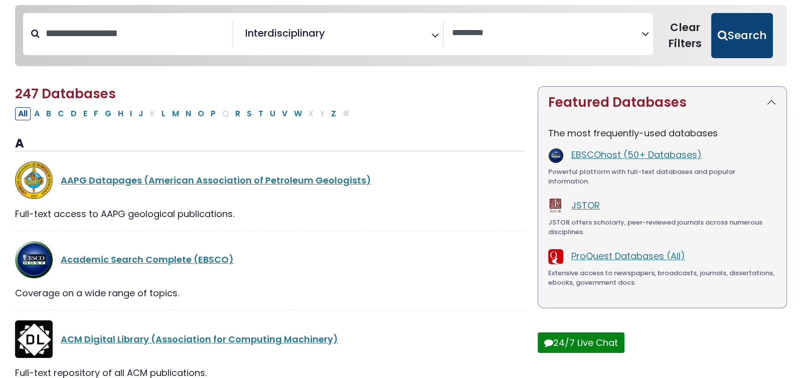
select select "Database Vendors Filter"
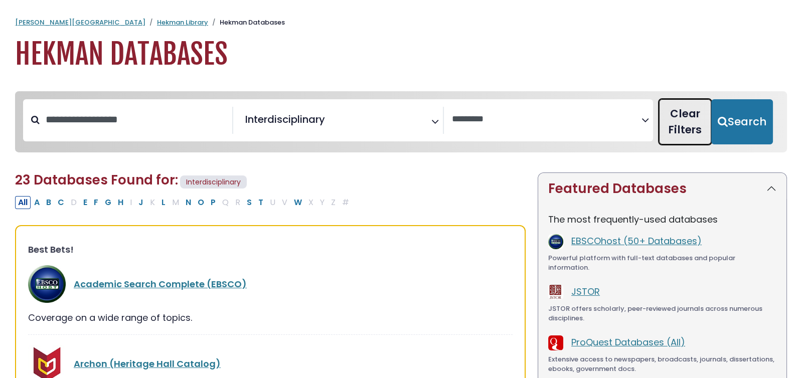
click at [694, 117] on button "Clear Filters" at bounding box center [685, 121] width 52 height 45
select select "Database Subject Filter"
select select "Database Vendors Filter"
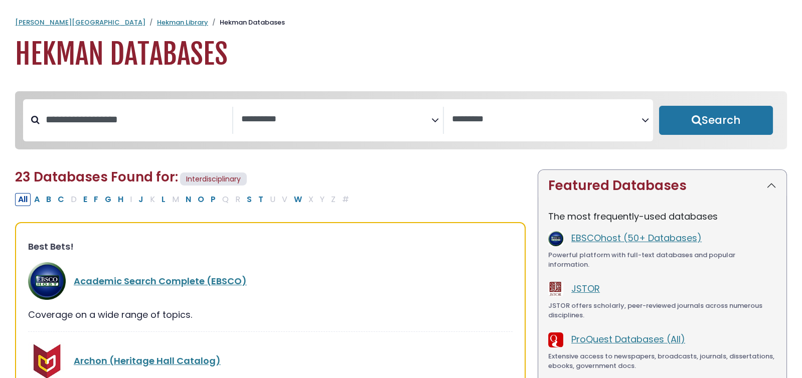
select select "Database Subject Filter"
select select "Database Vendors Filter"
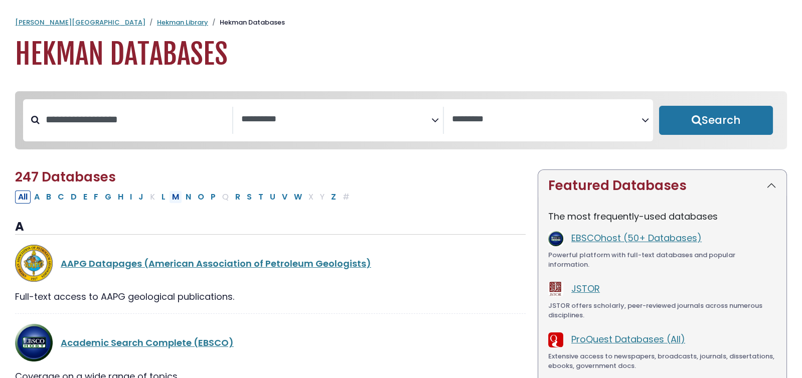
click at [171, 199] on button "M" at bounding box center [175, 197] width 13 height 13
select select "Database Subject Filter"
select select "Database Vendors Filter"
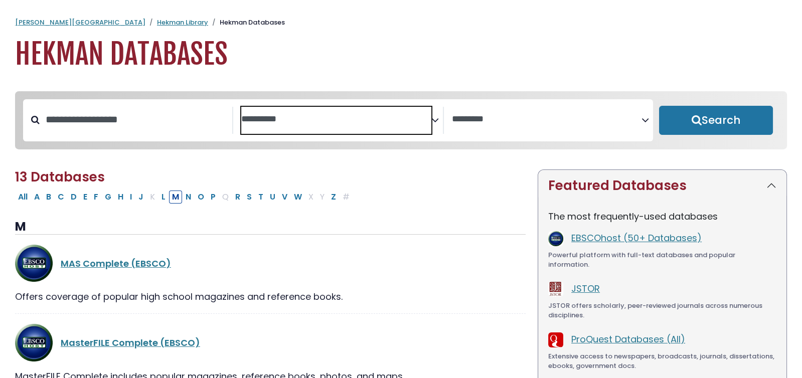
click at [367, 123] on textarea "Search" at bounding box center [336, 119] width 190 height 11
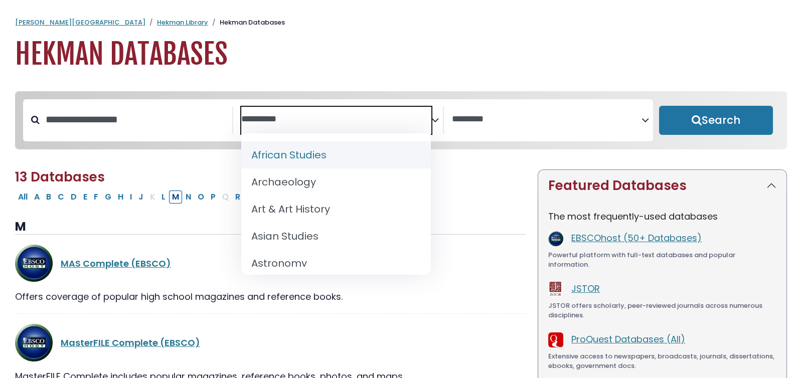
click at [461, 180] on h2 "13 Databases" at bounding box center [270, 178] width 511 height 16
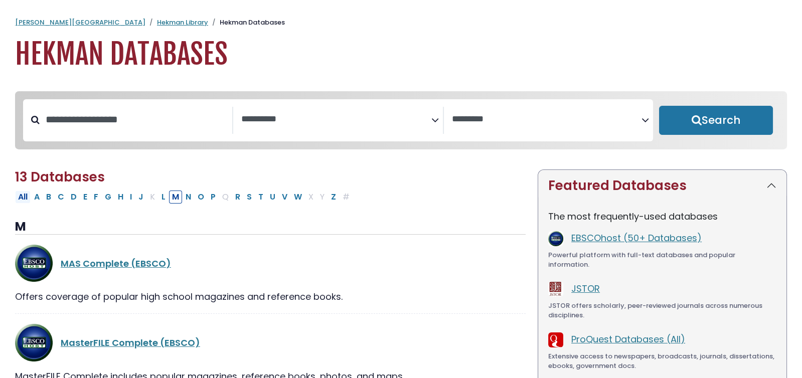
click at [24, 202] on button "All" at bounding box center [23, 197] width 16 height 13
select select "Database Subject Filter"
select select "Database Vendors Filter"
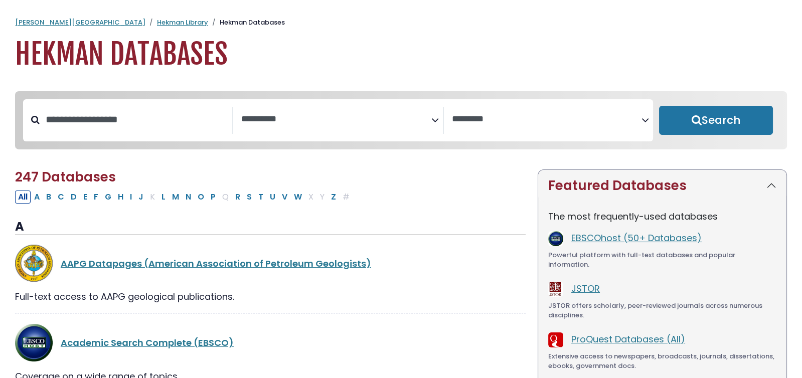
scroll to position [499, 0]
click at [128, 203] on button "I" at bounding box center [131, 197] width 8 height 13
select select "Database Subject Filter"
select select "Database Vendors Filter"
